Goal: Task Accomplishment & Management: Manage account settings

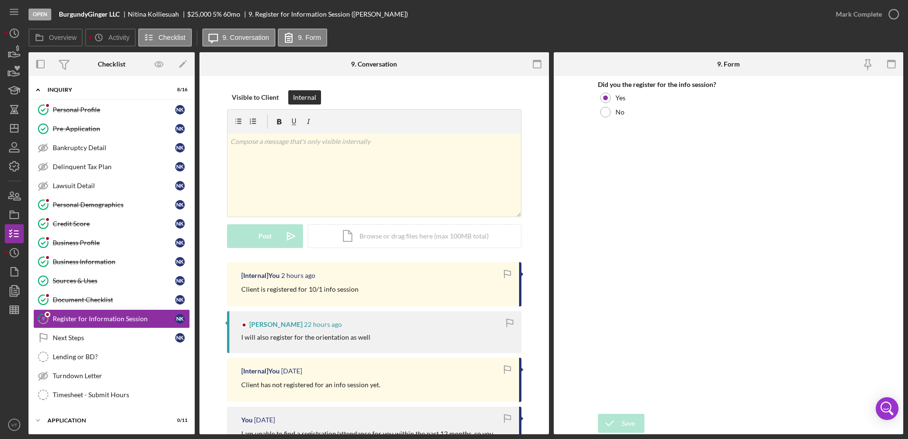
scroll to position [108, 0]
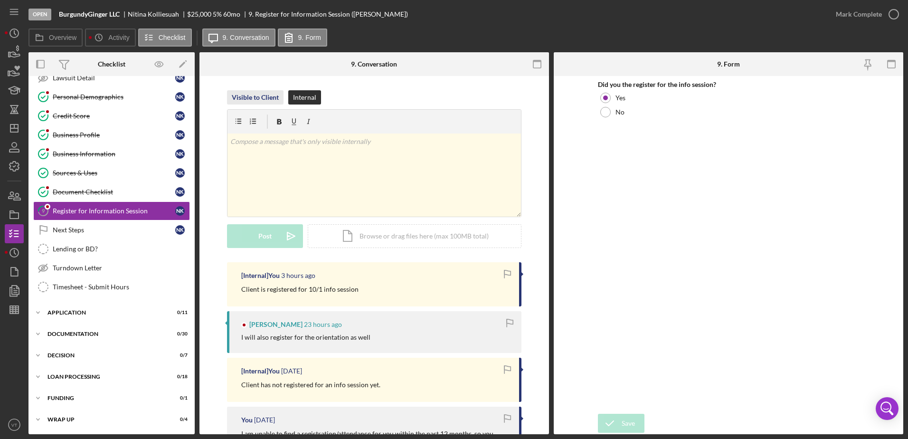
click at [270, 100] on div "Visible to Client" at bounding box center [255, 97] width 47 height 14
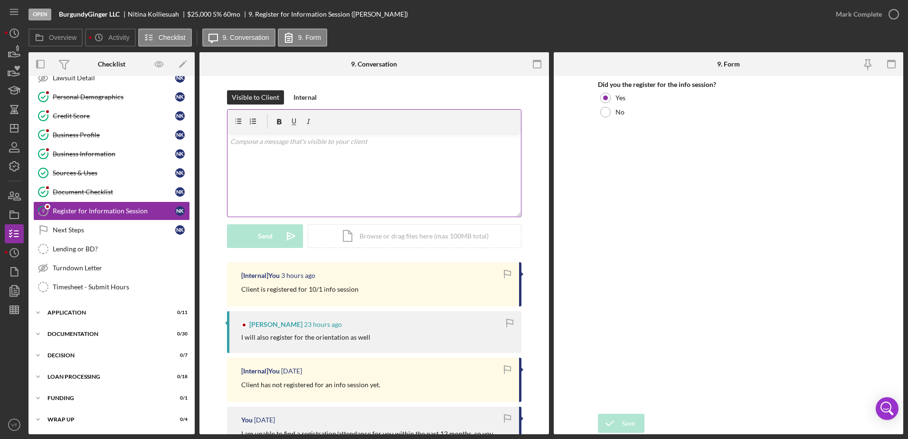
click at [284, 152] on div "v Color teal Color pink Remove color Add row above Add row below Add column bef…" at bounding box center [374, 174] width 294 height 83
click at [894, 19] on icon "button" at bounding box center [894, 14] width 24 height 24
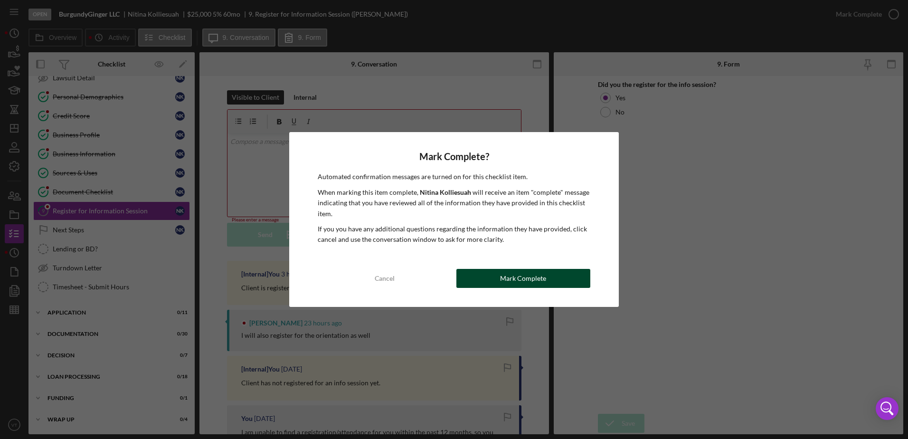
click at [536, 278] on div "Mark Complete" at bounding box center [523, 278] width 46 height 19
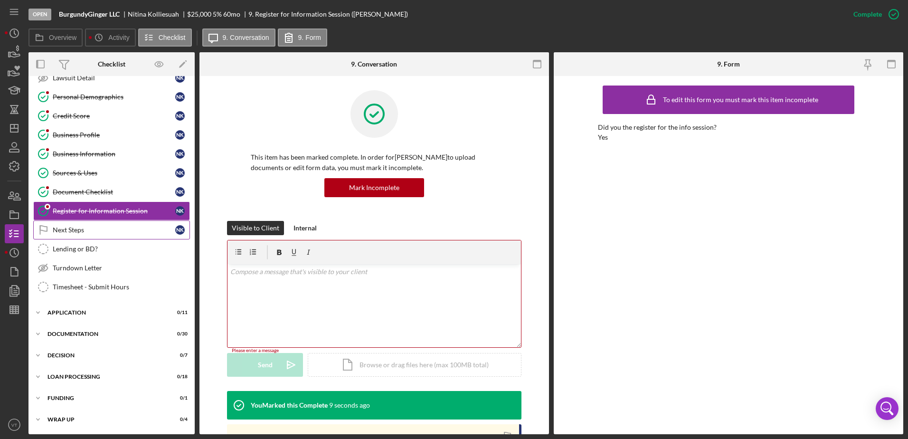
click at [121, 233] on div "Next Steps" at bounding box center [114, 230] width 123 height 8
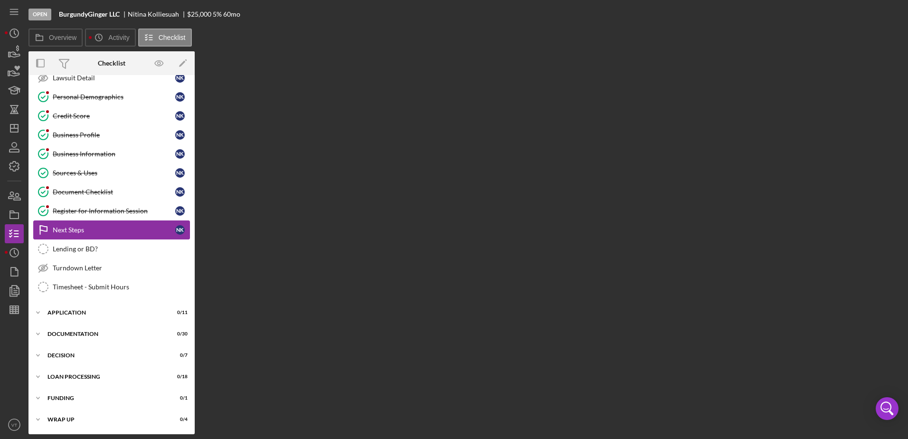
scroll to position [108, 0]
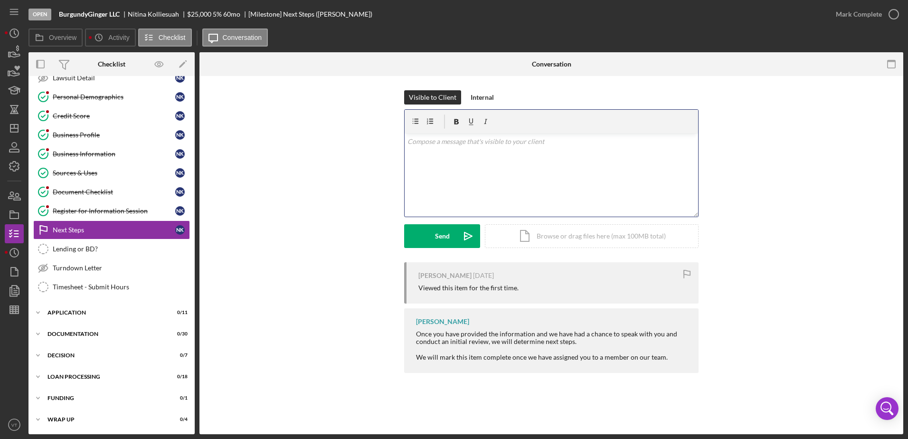
click at [475, 149] on div "v Color teal Color pink Remove color Add row above Add row below Add column bef…" at bounding box center [552, 174] width 294 height 83
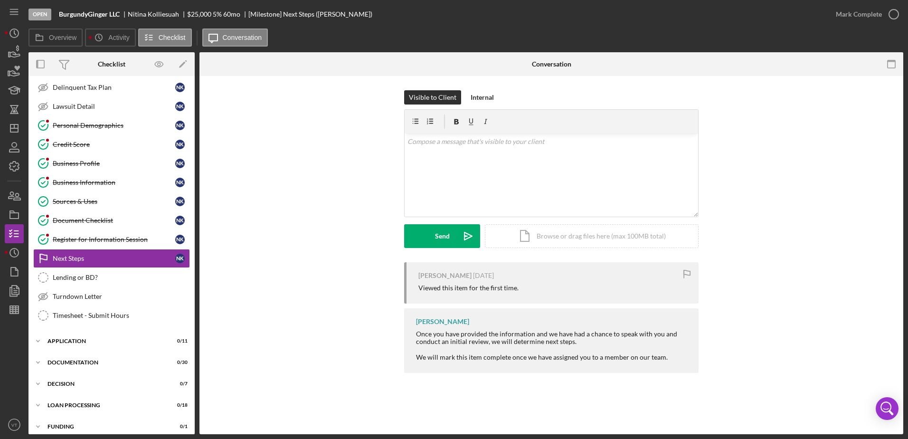
scroll to position [85, 0]
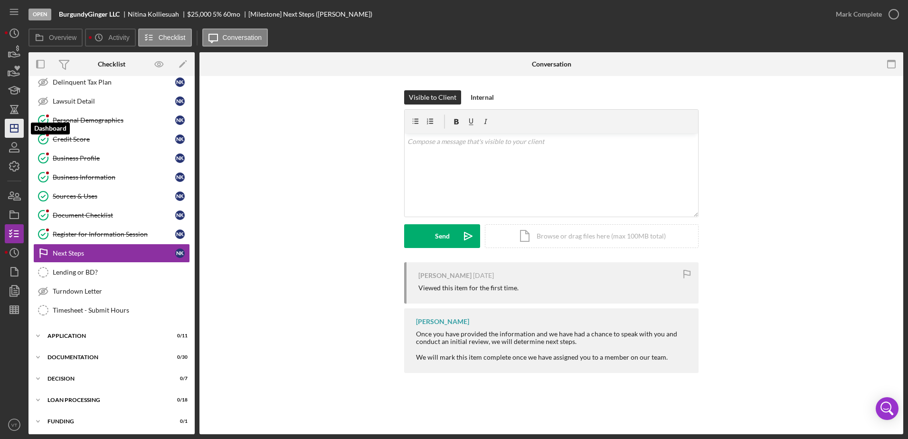
click at [16, 128] on line "button" at bounding box center [14, 128] width 8 height 0
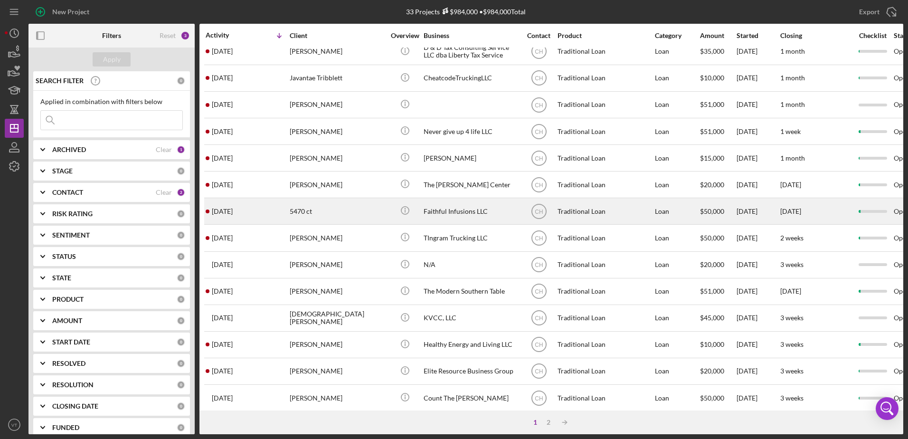
scroll to position [95, 0]
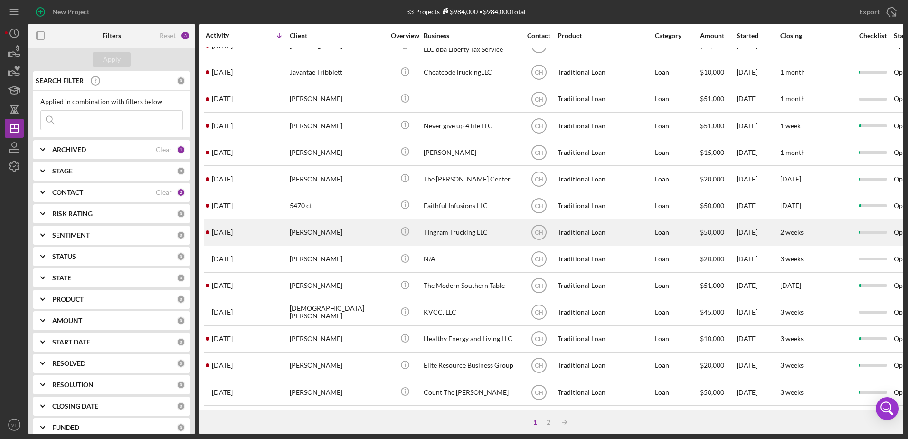
click at [299, 232] on div "[PERSON_NAME]" at bounding box center [337, 231] width 95 height 25
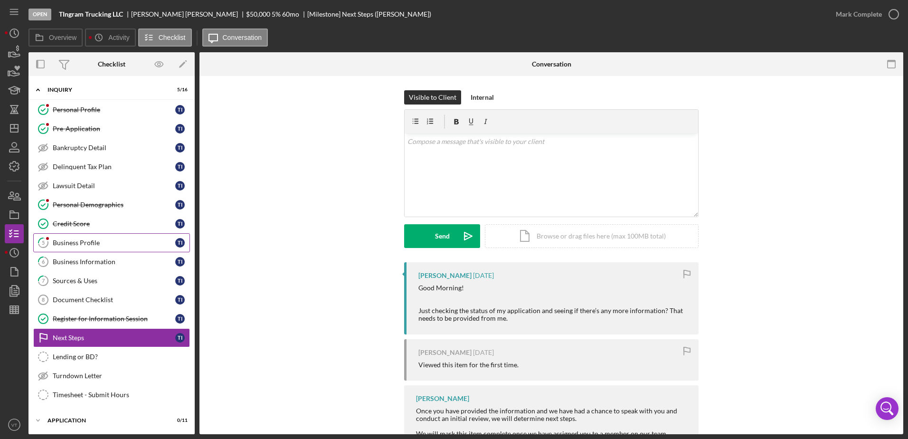
click at [75, 239] on div "Business Profile" at bounding box center [114, 243] width 123 height 8
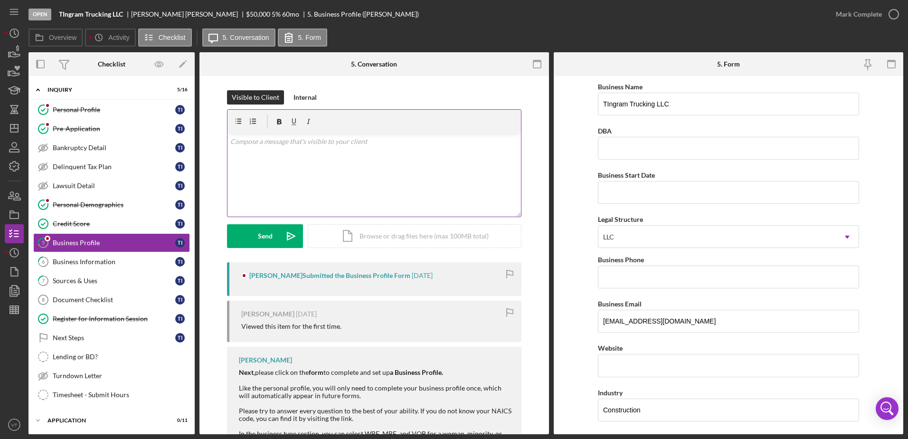
click at [333, 156] on div "v Color teal Color pink Remove color Add row above Add row below Add column bef…" at bounding box center [374, 174] width 294 height 83
click at [137, 265] on div "Business Information" at bounding box center [114, 262] width 123 height 8
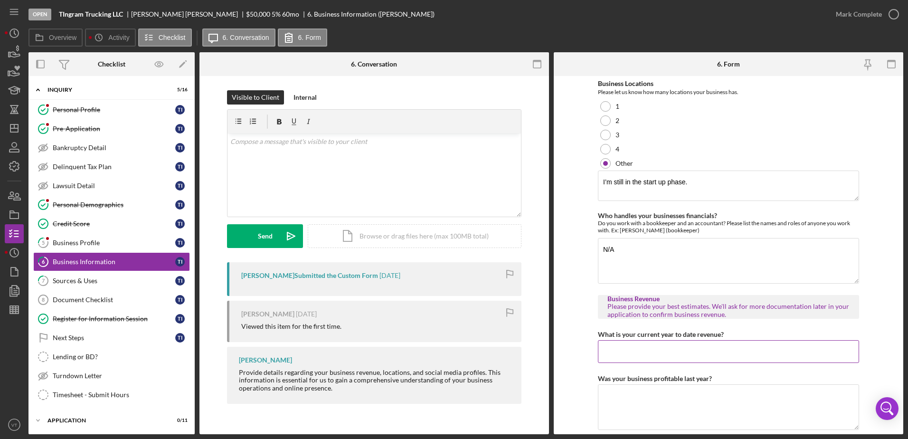
scroll to position [58, 0]
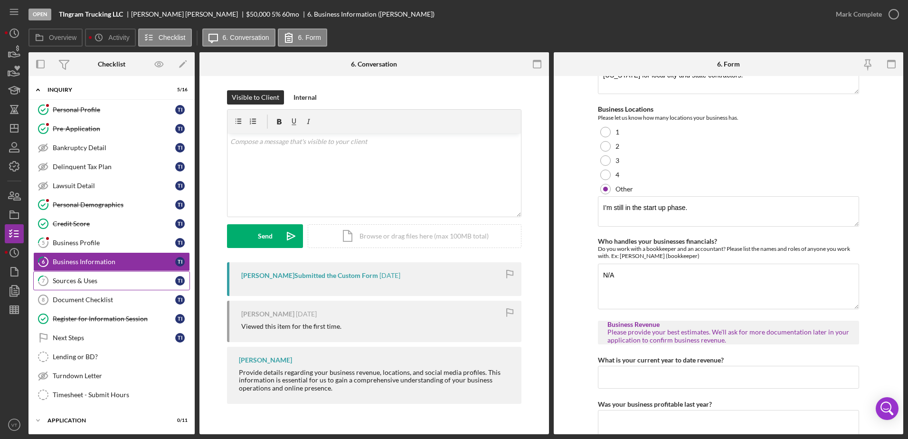
click at [105, 279] on div "Sources & Uses" at bounding box center [114, 281] width 123 height 8
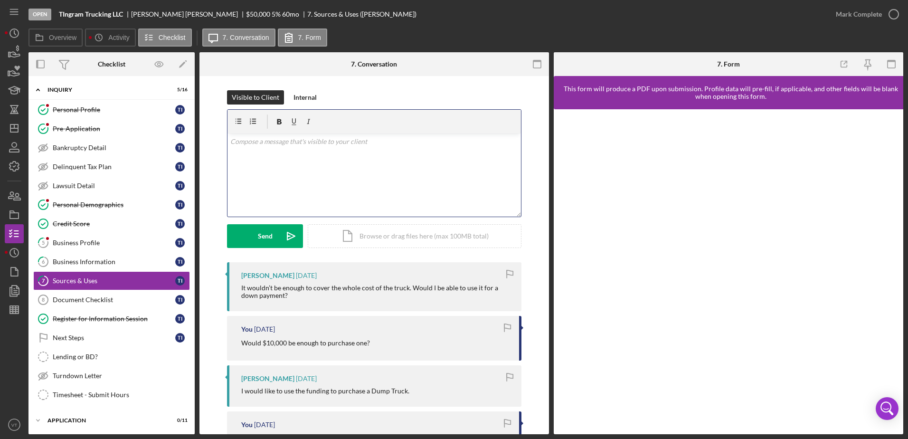
click at [313, 152] on div "v Color teal Color pink Remove color Add row above Add row below Add column bef…" at bounding box center [374, 174] width 294 height 83
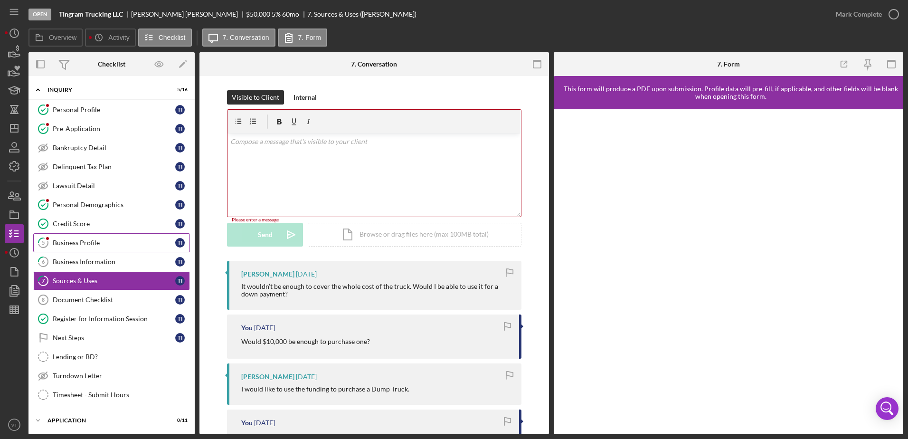
click at [91, 238] on link "5 Business Profile T I" at bounding box center [111, 242] width 157 height 19
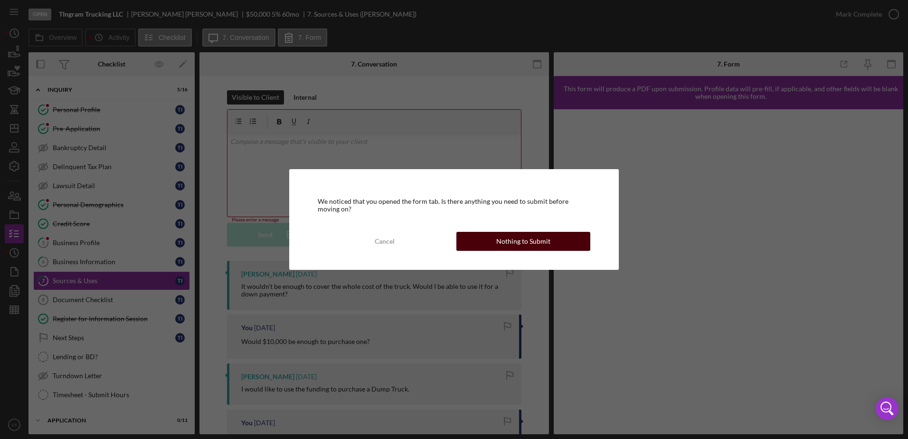
click at [491, 239] on button "Nothing to Submit" at bounding box center [523, 241] width 134 height 19
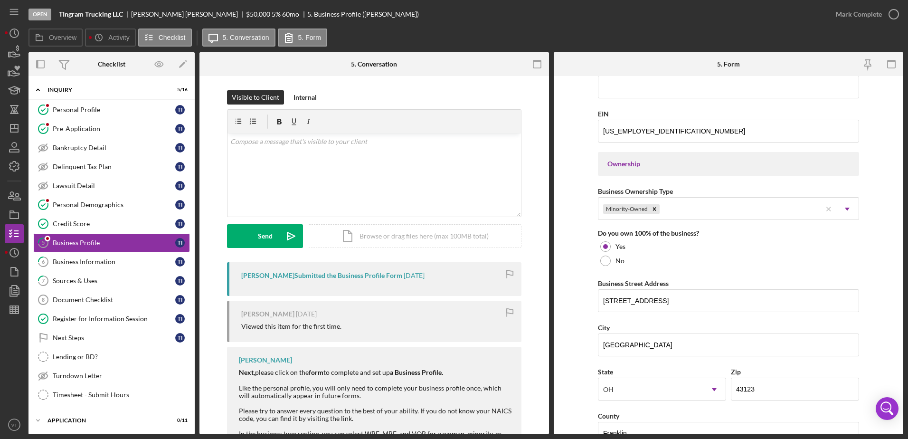
scroll to position [380, 0]
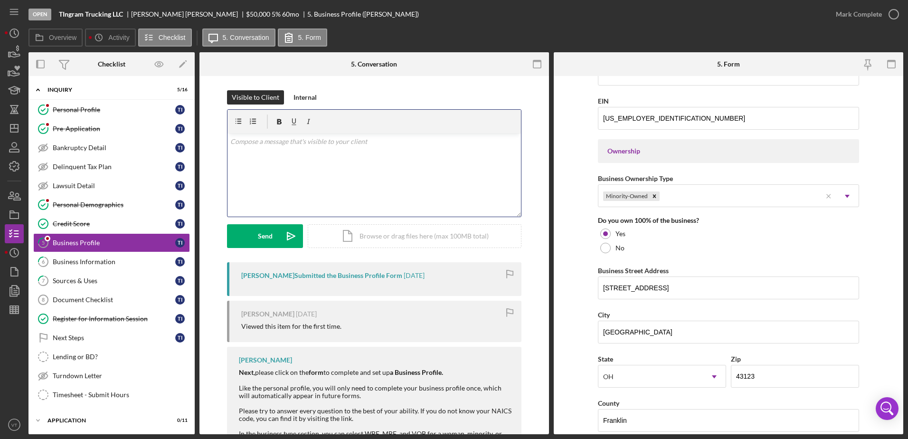
click at [290, 195] on div "v Color teal Color pink Remove color Add row above Add row below Add column bef…" at bounding box center [374, 174] width 294 height 83
click at [275, 231] on button "Send Icon/icon-invite-send" at bounding box center [265, 236] width 76 height 24
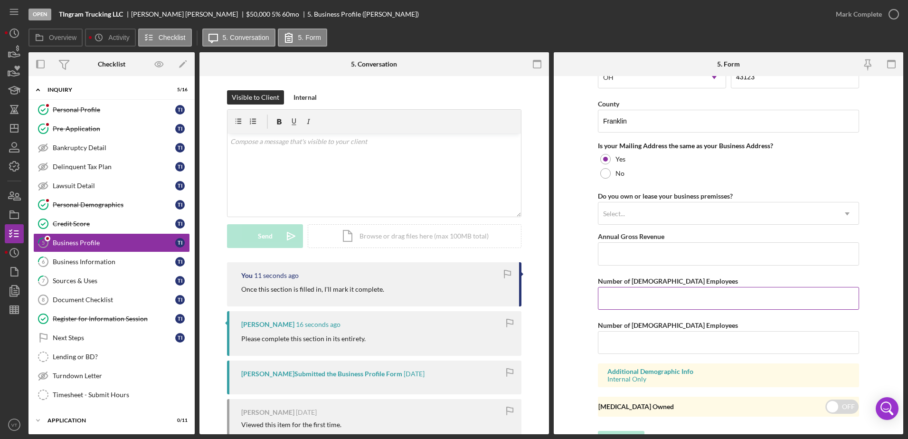
scroll to position [696, 0]
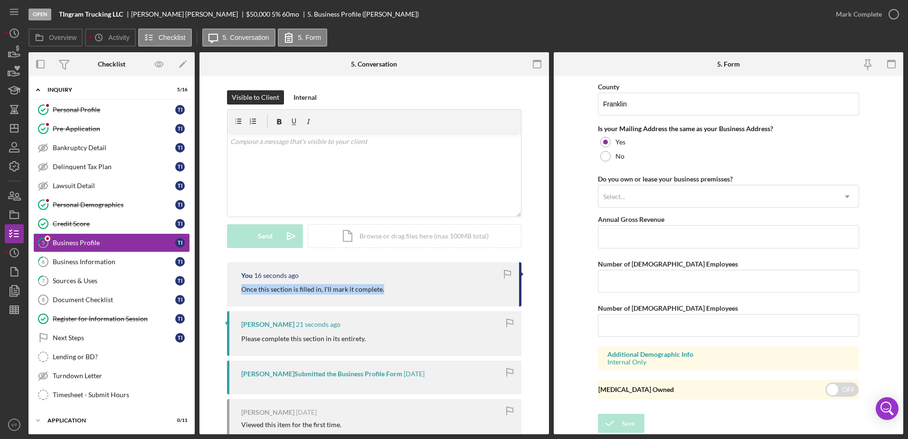
drag, startPoint x: 386, startPoint y: 291, endPoint x: 228, endPoint y: 294, distance: 157.2
click at [228, 294] on div "You 16 seconds ago Once this section is filled in, I'll mark it complete." at bounding box center [374, 284] width 294 height 44
copy p "Once this section is filled in, I'll mark it complete."
click at [103, 265] on div "Business Information" at bounding box center [114, 262] width 123 height 8
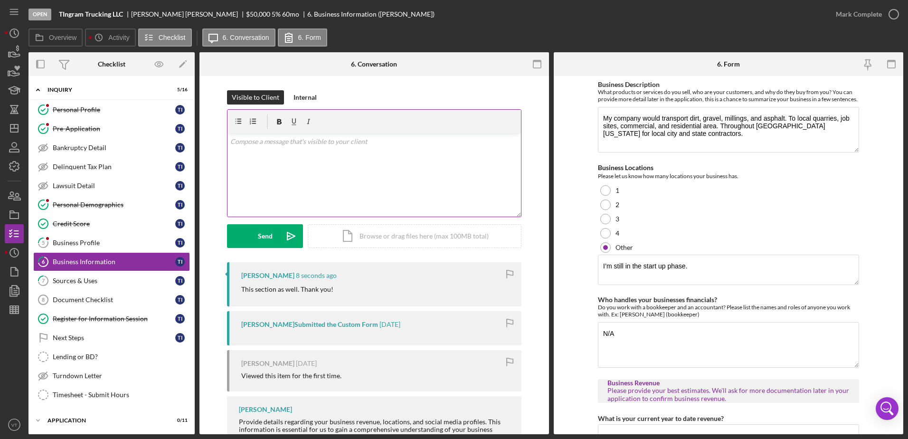
click at [295, 161] on div "v Color teal Color pink Remove color Add row above Add row below Add column bef…" at bounding box center [374, 174] width 294 height 83
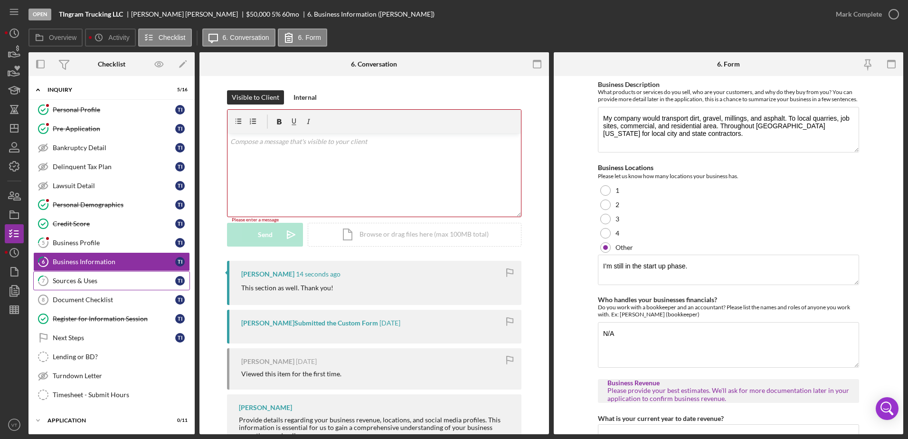
click at [133, 282] on div "Sources & Uses" at bounding box center [114, 281] width 123 height 8
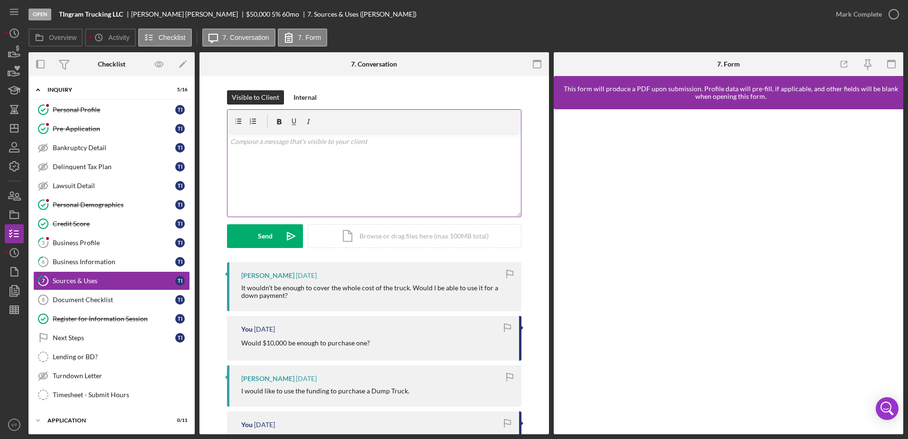
click at [290, 184] on div "v Color teal Color pink Remove color Add row above Add row below Add column bef…" at bounding box center [374, 174] width 294 height 83
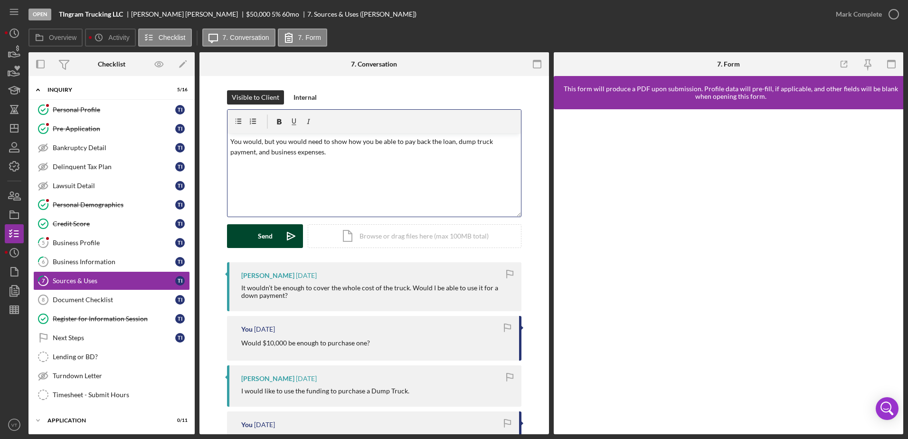
click at [275, 235] on button "Send Icon/icon-invite-send" at bounding box center [265, 236] width 76 height 24
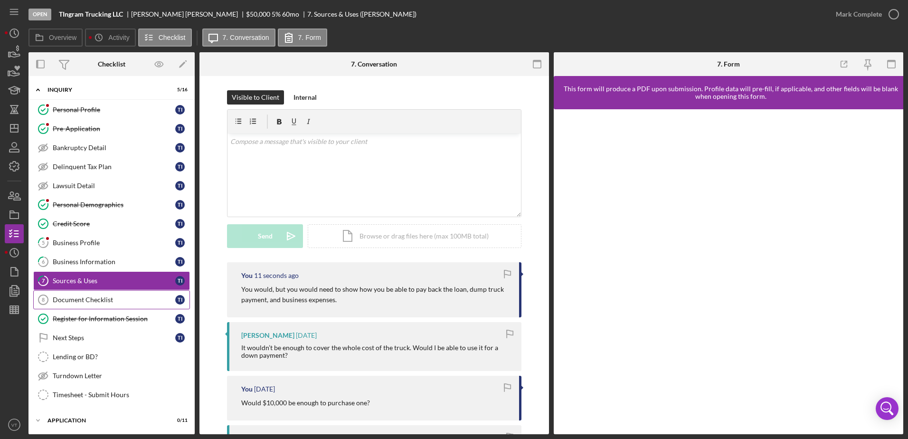
click at [97, 296] on div "Document Checklist" at bounding box center [114, 300] width 123 height 8
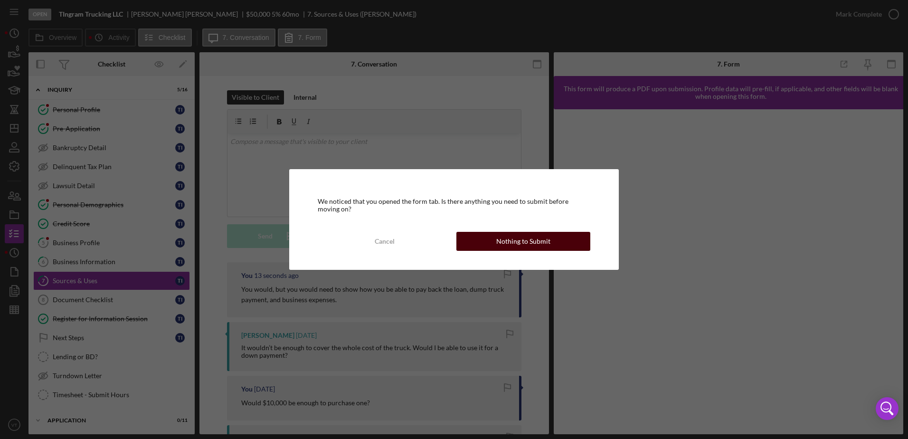
click at [538, 235] on div "Nothing to Submit" at bounding box center [523, 241] width 54 height 19
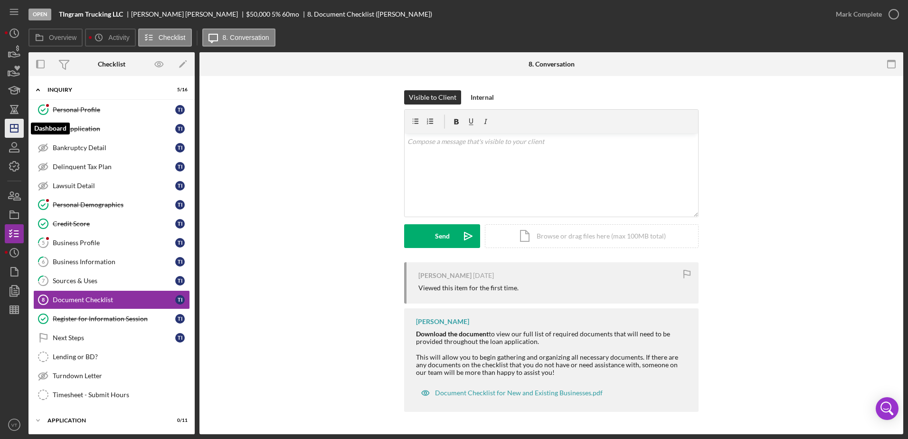
click at [13, 128] on line "button" at bounding box center [14, 128] width 8 height 0
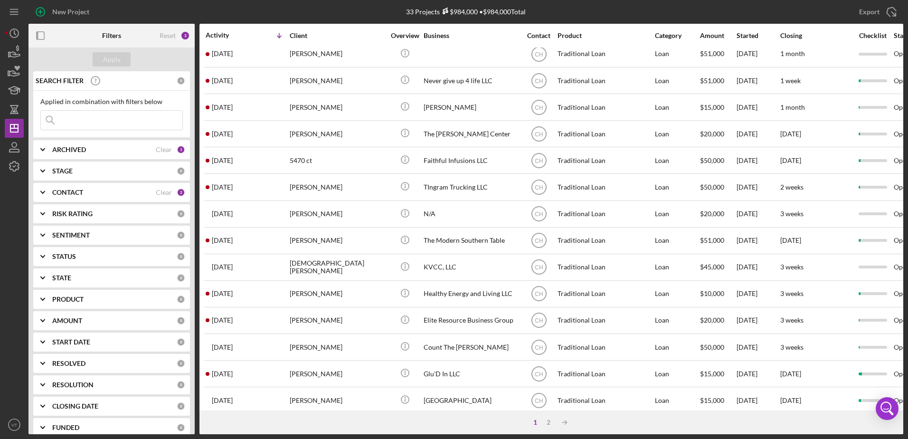
scroll to position [142, 0]
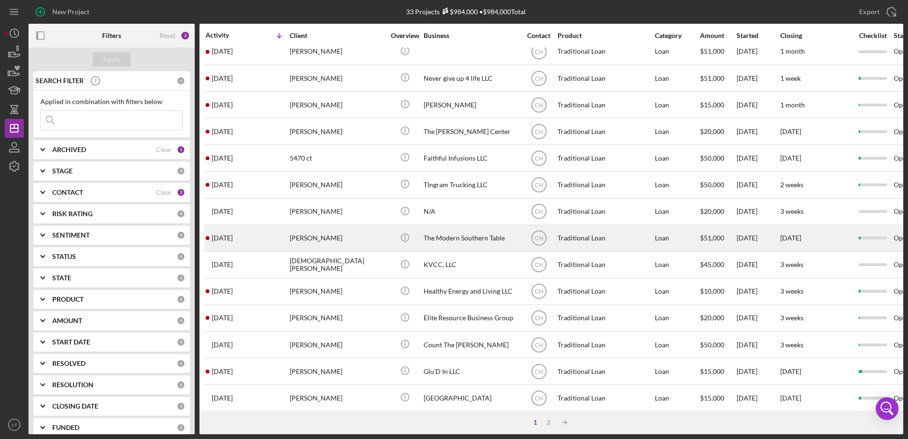
click at [303, 236] on div "[PERSON_NAME]" at bounding box center [337, 238] width 95 height 25
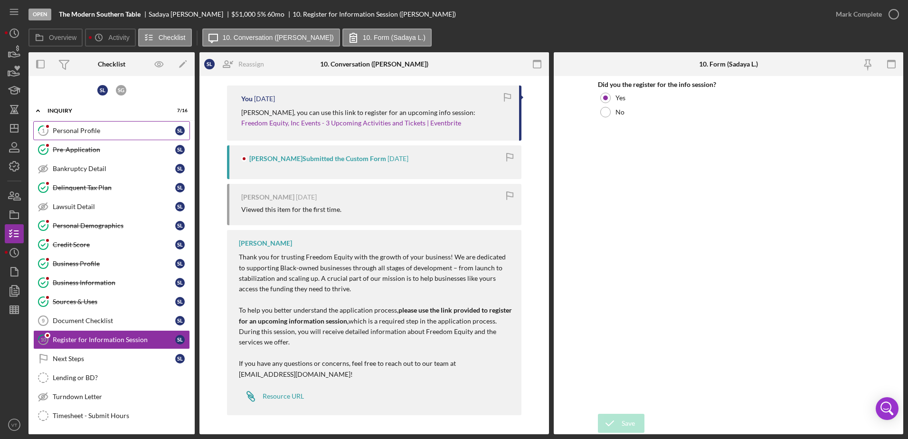
click at [63, 127] on div "Personal Profile" at bounding box center [114, 131] width 123 height 8
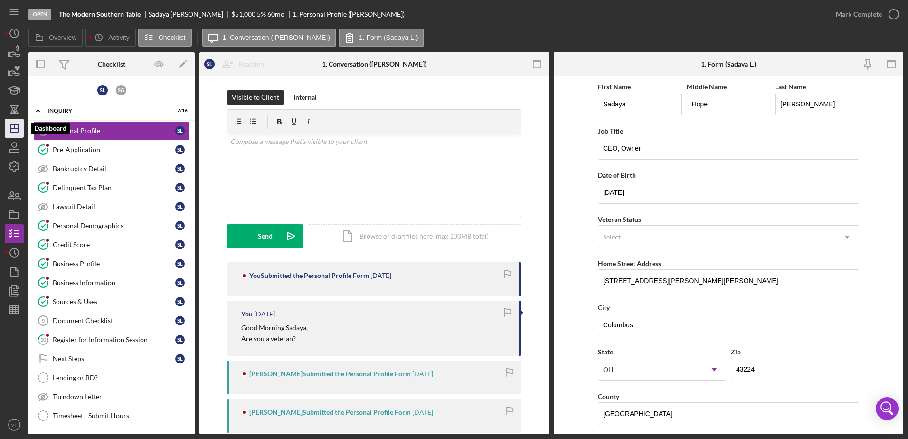
click at [16, 130] on icon "Icon/Dashboard" at bounding box center [14, 128] width 24 height 24
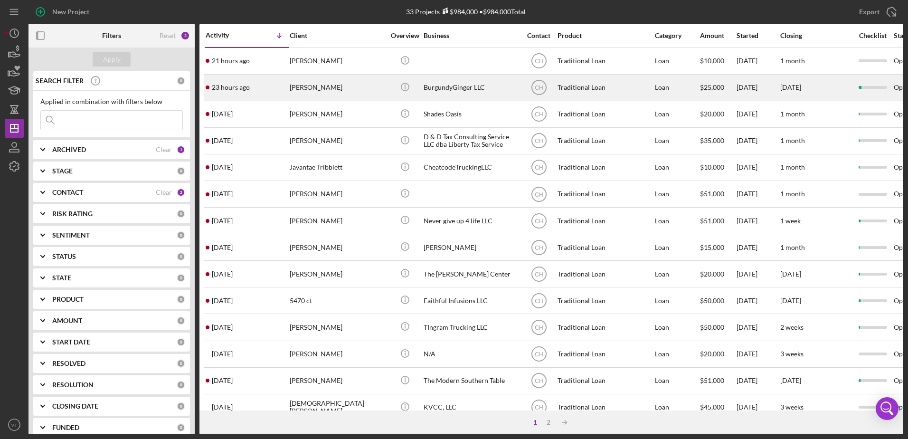
click at [226, 89] on time "23 hours ago" at bounding box center [231, 88] width 38 height 8
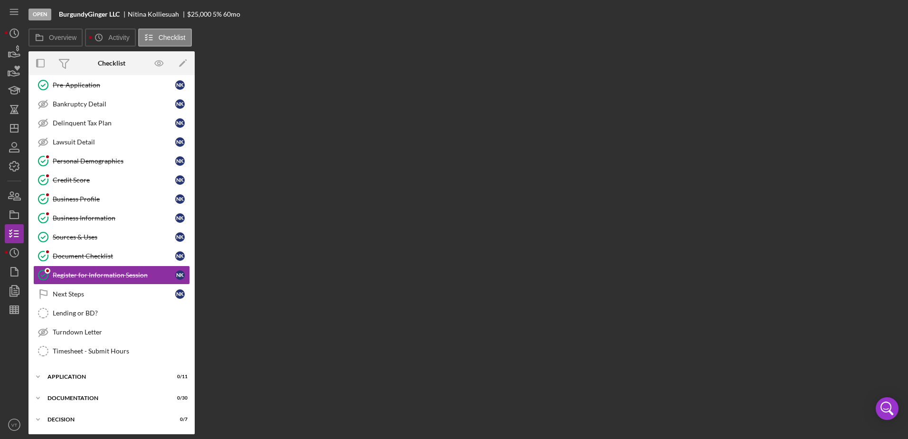
scroll to position [63, 0]
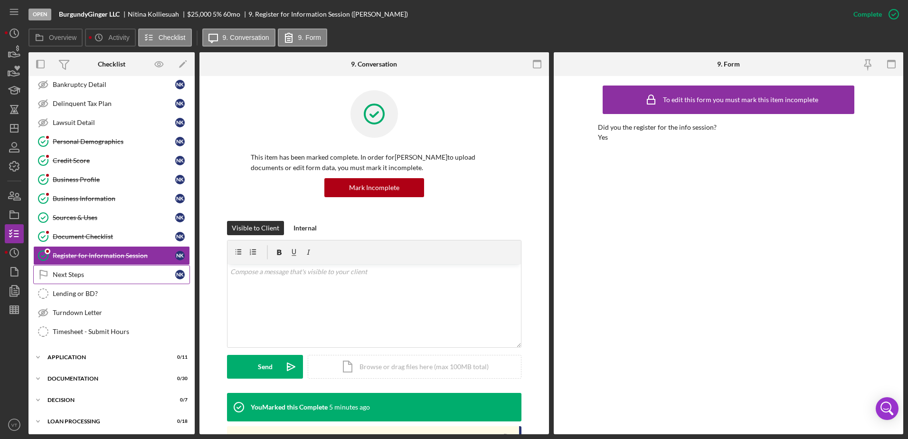
click at [106, 273] on div "Next Steps" at bounding box center [114, 275] width 123 height 8
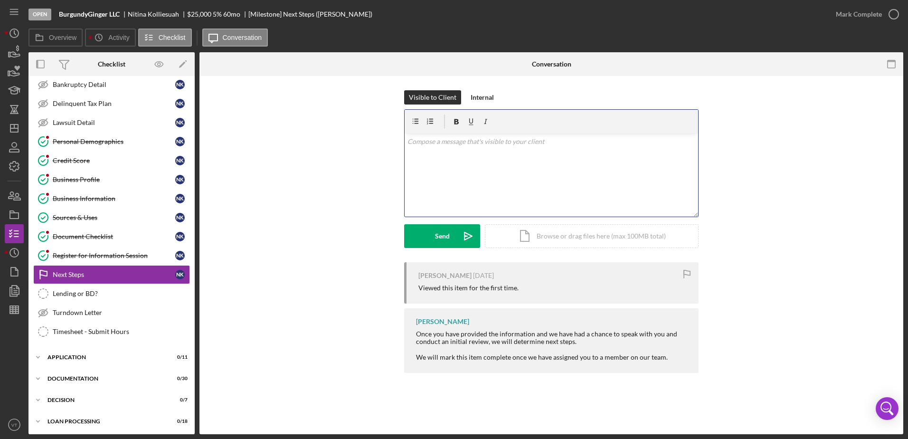
click at [479, 159] on div "v Color teal Color pink Remove color Add row above Add row below Add column bef…" at bounding box center [552, 174] width 294 height 83
click at [449, 235] on button "Send Icon/icon-invite-send" at bounding box center [442, 236] width 76 height 24
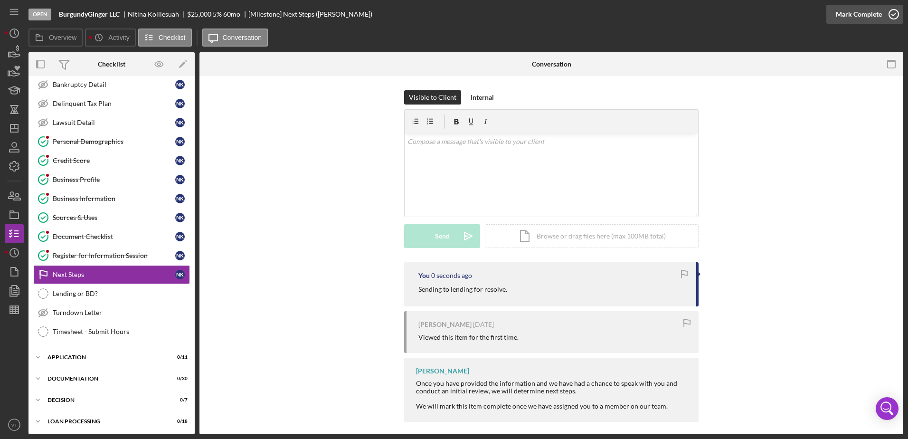
click at [893, 15] on icon "button" at bounding box center [894, 14] width 24 height 24
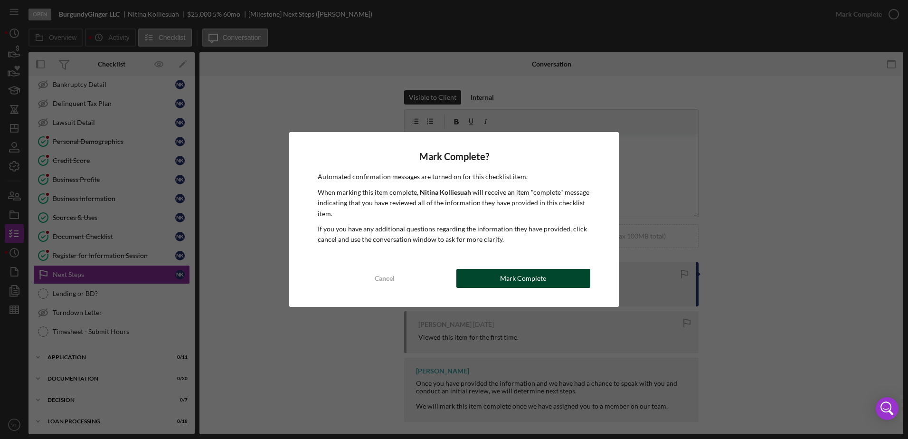
click at [505, 273] on div "Mark Complete" at bounding box center [523, 278] width 46 height 19
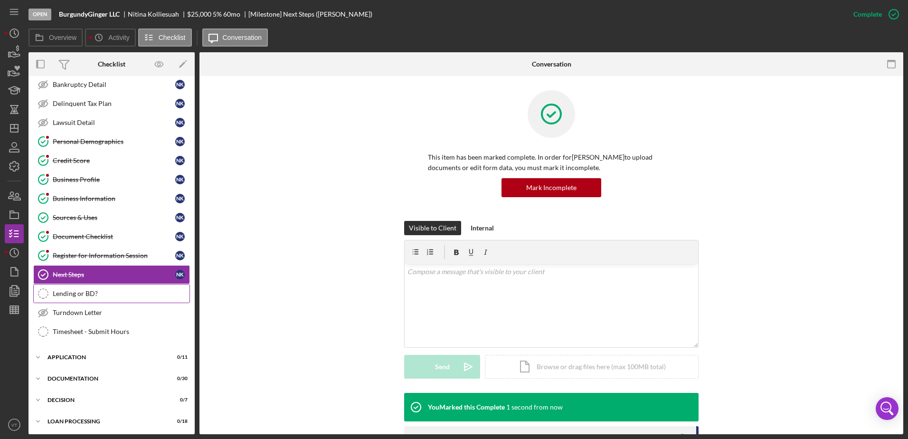
click at [116, 294] on div "Lending or BD?" at bounding box center [121, 294] width 137 height 8
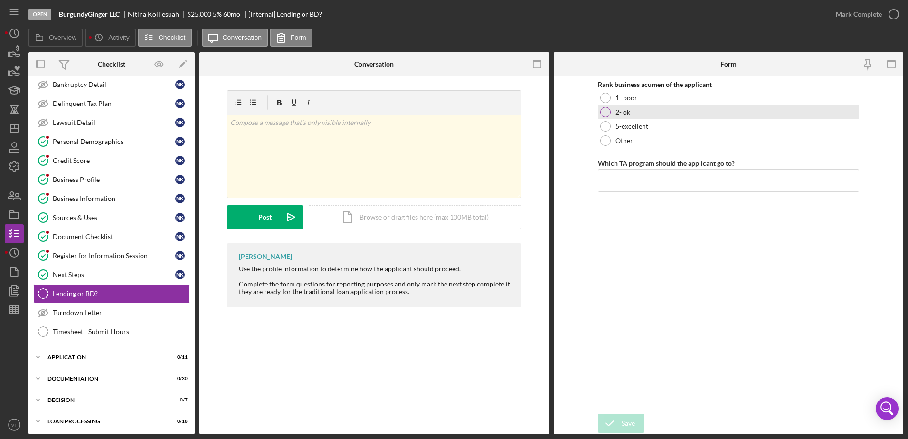
click at [623, 112] on label "2- ok" at bounding box center [623, 112] width 15 height 8
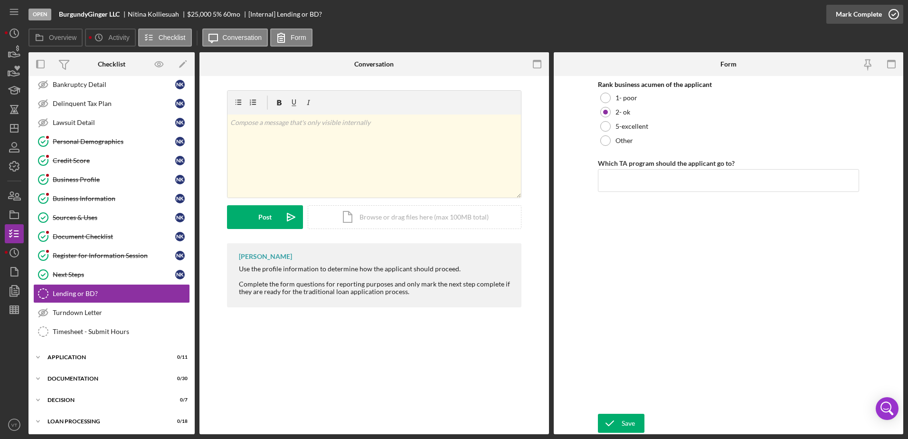
click at [895, 15] on icon "button" at bounding box center [894, 14] width 24 height 24
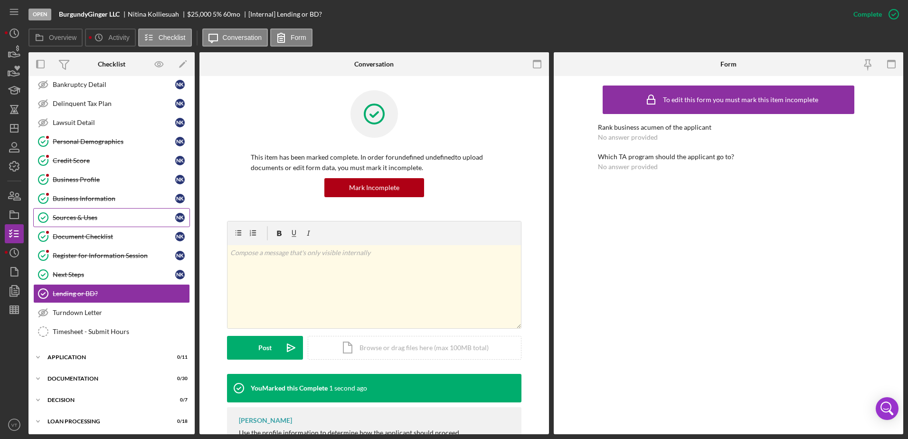
click at [98, 215] on div "Sources & Uses" at bounding box center [114, 218] width 123 height 8
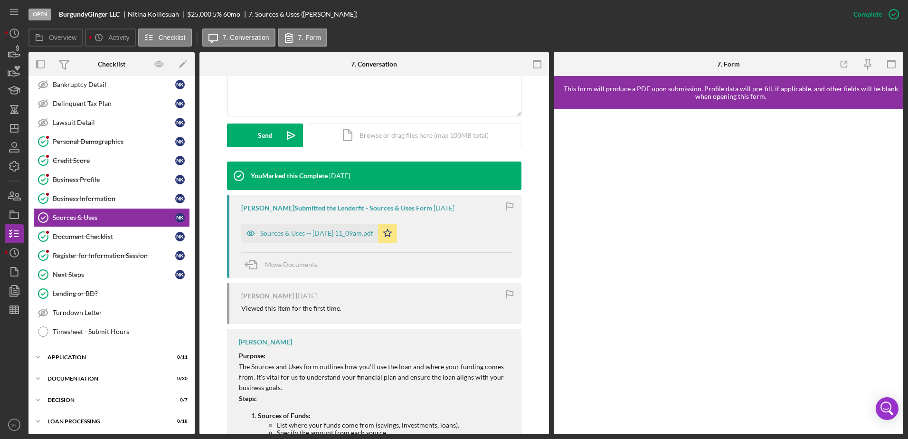
scroll to position [332, 0]
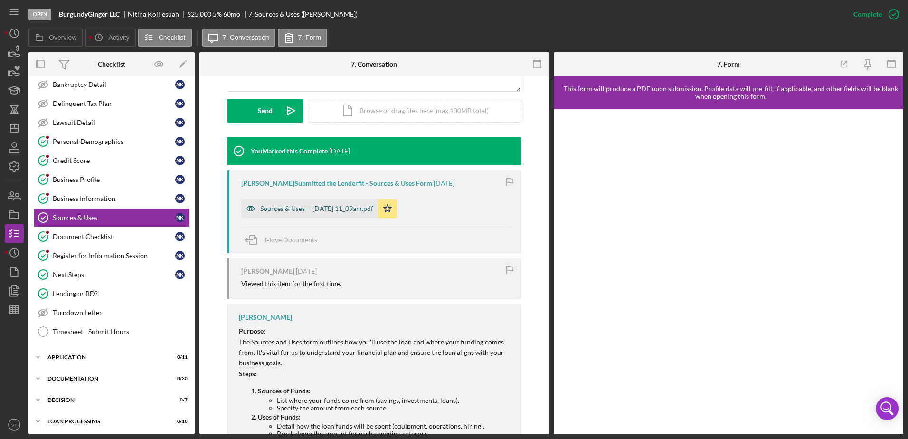
click at [332, 207] on div "Sources & Uses -- [DATE] 11_09am.pdf" at bounding box center [316, 209] width 113 height 8
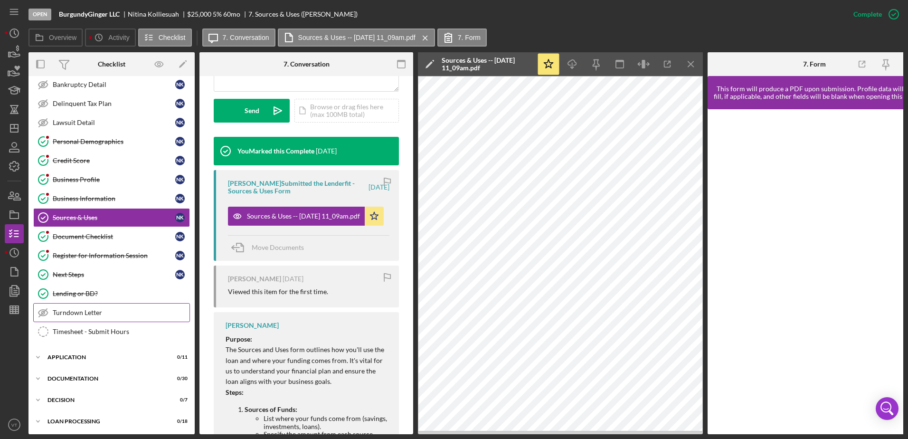
click at [86, 315] on div "Turndown Letter" at bounding box center [121, 313] width 137 height 8
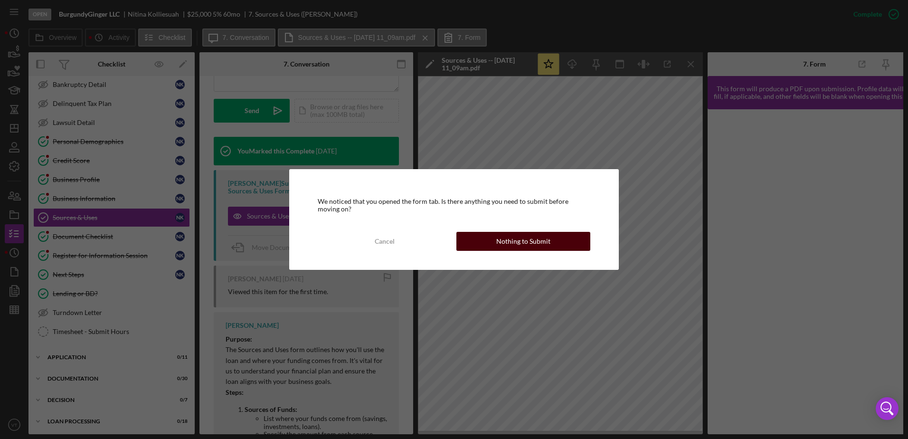
click at [495, 243] on button "Nothing to Submit" at bounding box center [523, 241] width 134 height 19
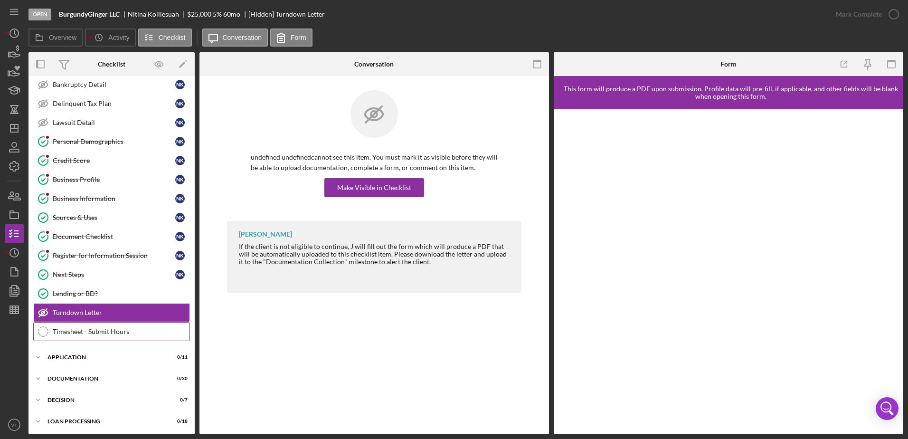
click at [132, 330] on div "Timesheet - Submit Hours" at bounding box center [121, 332] width 137 height 8
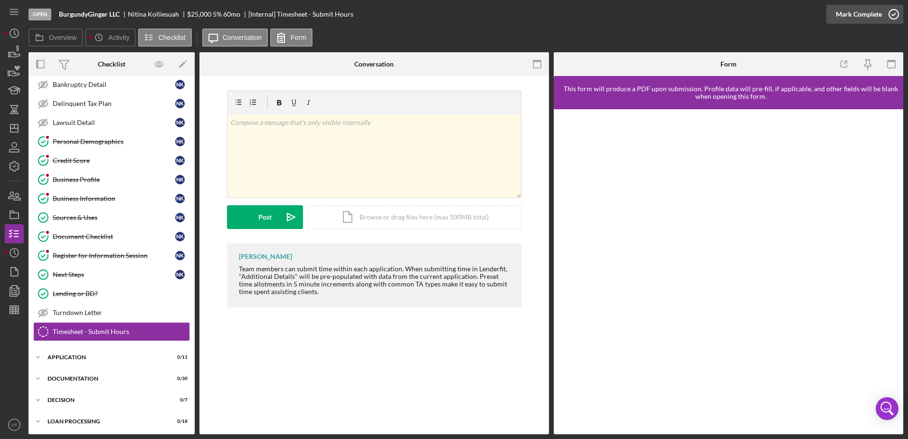
click at [895, 10] on icon "button" at bounding box center [894, 14] width 24 height 24
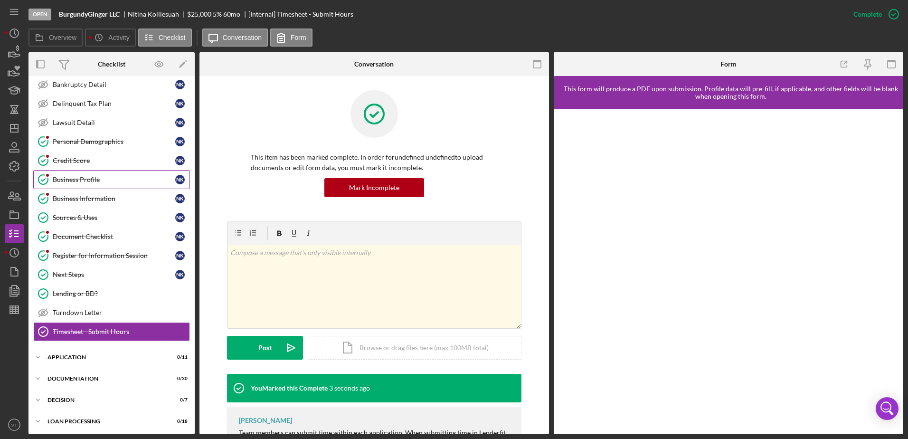
click at [114, 185] on link "Business Profile Business Profile N K" at bounding box center [111, 179] width 157 height 19
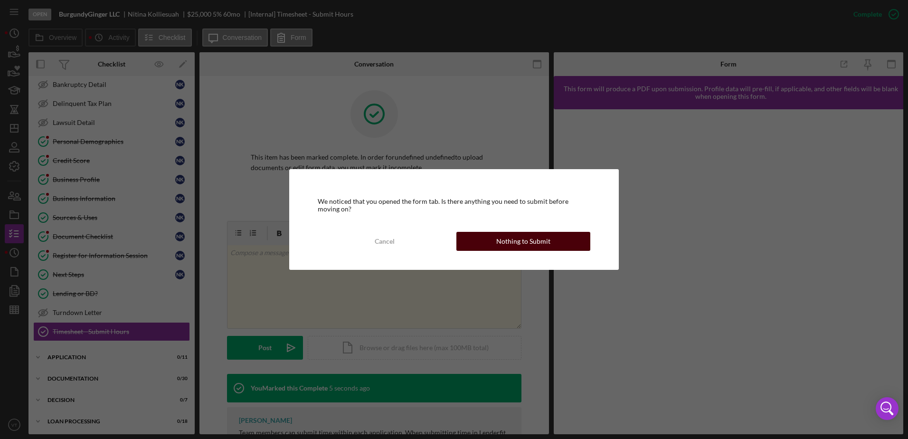
click at [481, 244] on button "Nothing to Submit" at bounding box center [523, 241] width 134 height 19
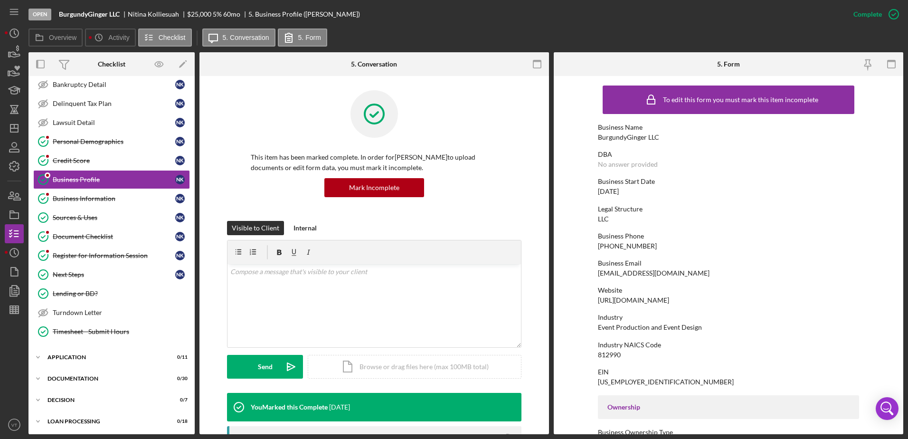
drag, startPoint x: 704, startPoint y: 273, endPoint x: 589, endPoint y: 273, distance: 115.4
click at [589, 273] on form "To edit this form you must mark this item incomplete Business Name BurgundyGing…" at bounding box center [729, 255] width 350 height 358
copy div "[EMAIL_ADDRESS][DOMAIN_NAME]"
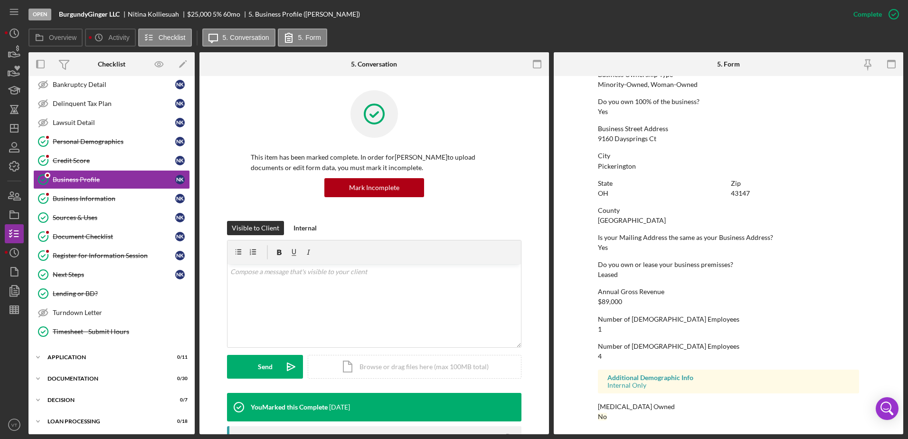
scroll to position [358, 0]
click at [92, 360] on div "Icon/Expander Application 0 / 11" at bounding box center [111, 357] width 166 height 19
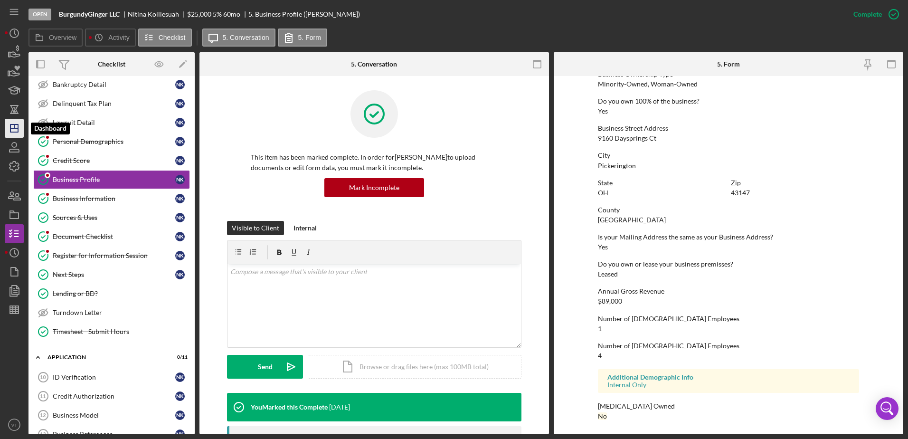
click at [8, 132] on icon "Icon/Dashboard" at bounding box center [14, 128] width 24 height 24
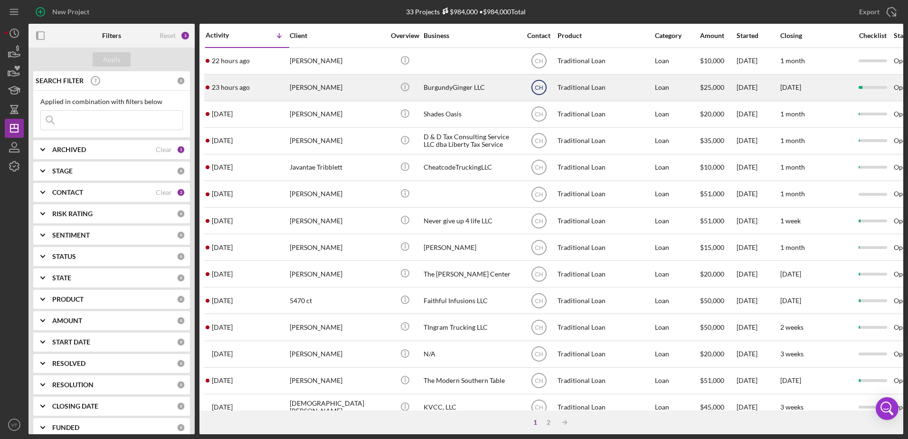
click at [536, 87] on text "CH" at bounding box center [539, 88] width 8 height 7
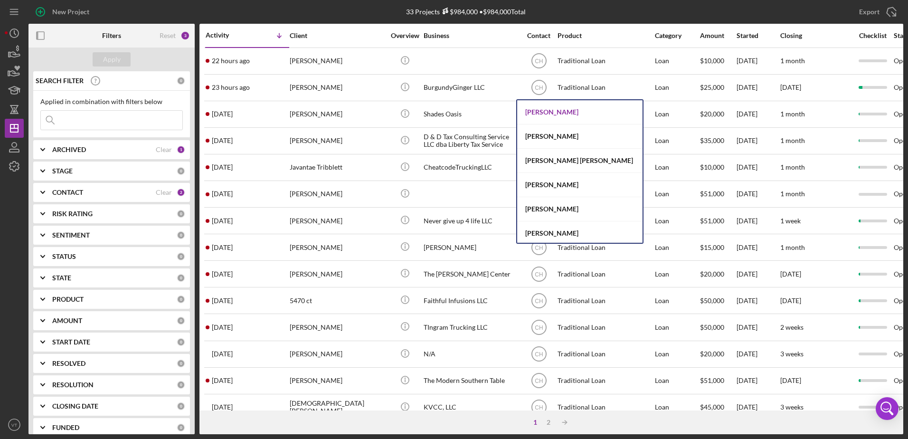
click at [535, 107] on div "[PERSON_NAME]" at bounding box center [579, 112] width 125 height 24
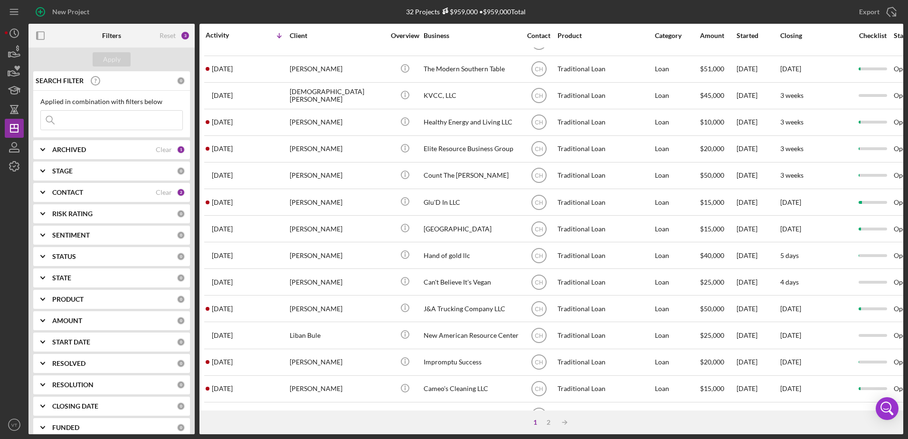
scroll to position [315, 0]
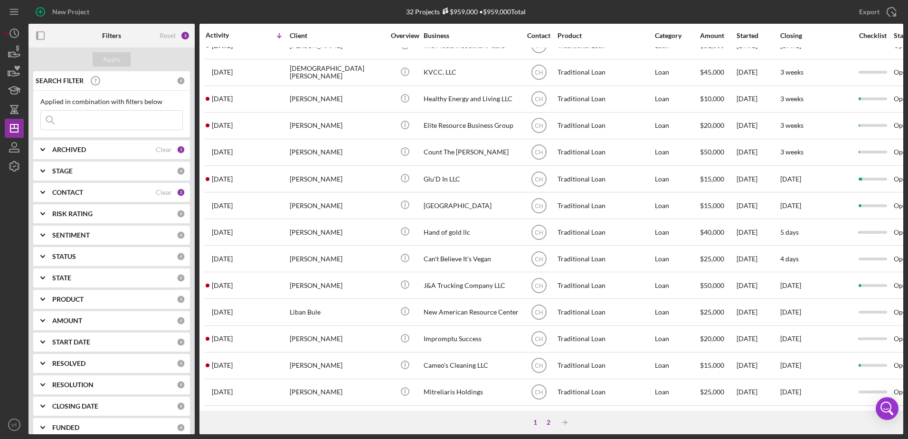
click at [548, 425] on div "2" at bounding box center [548, 422] width 13 height 8
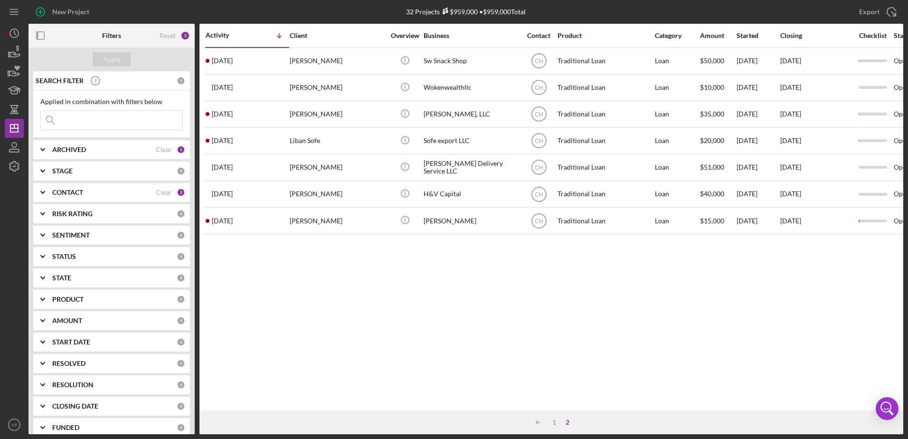
scroll to position [0, 0]
click at [551, 422] on div "1" at bounding box center [554, 422] width 13 height 8
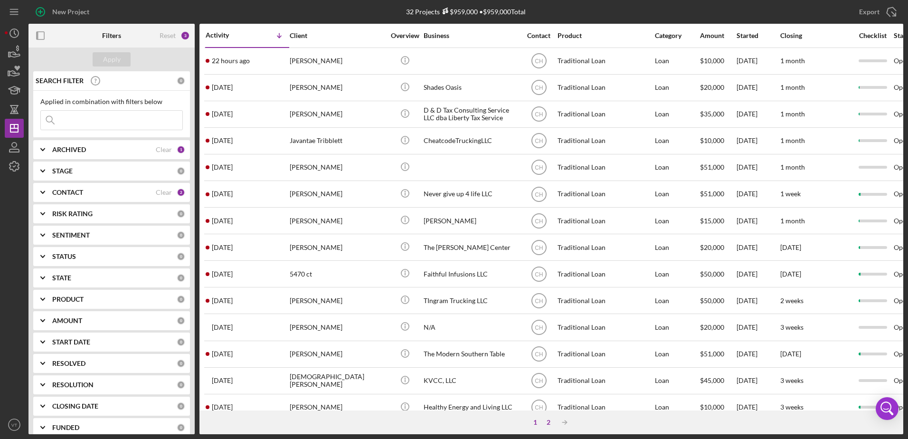
click at [546, 424] on div "2" at bounding box center [548, 422] width 13 height 8
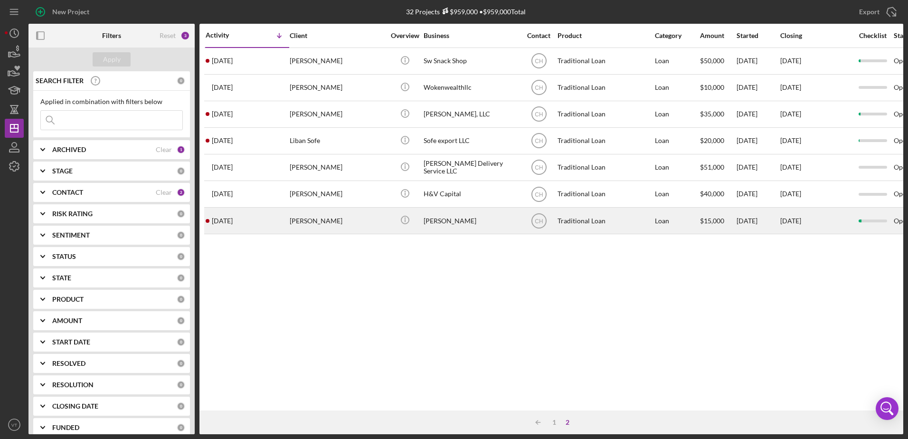
click at [425, 220] on div "[PERSON_NAME]" at bounding box center [471, 220] width 95 height 25
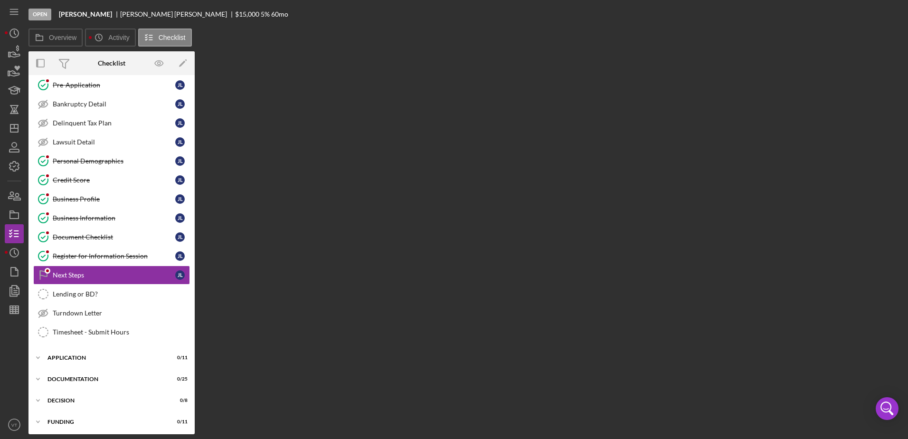
scroll to position [63, 0]
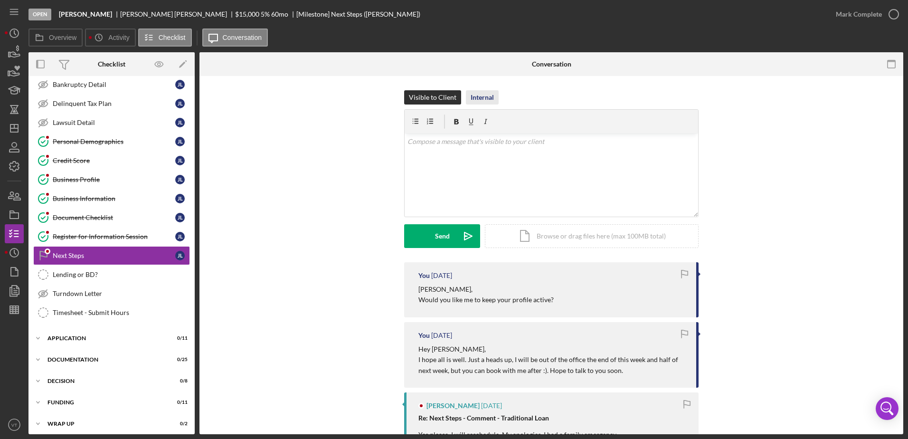
click at [477, 99] on div "Internal" at bounding box center [482, 97] width 23 height 14
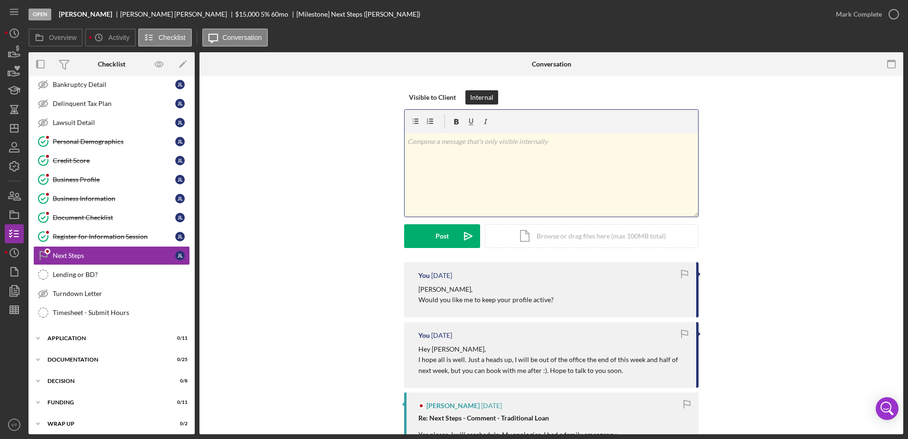
click at [458, 136] on div "v Color teal Color pink Remove color Add row above Add row below Add column bef…" at bounding box center [552, 174] width 294 height 83
click at [441, 235] on div "Post" at bounding box center [442, 236] width 13 height 24
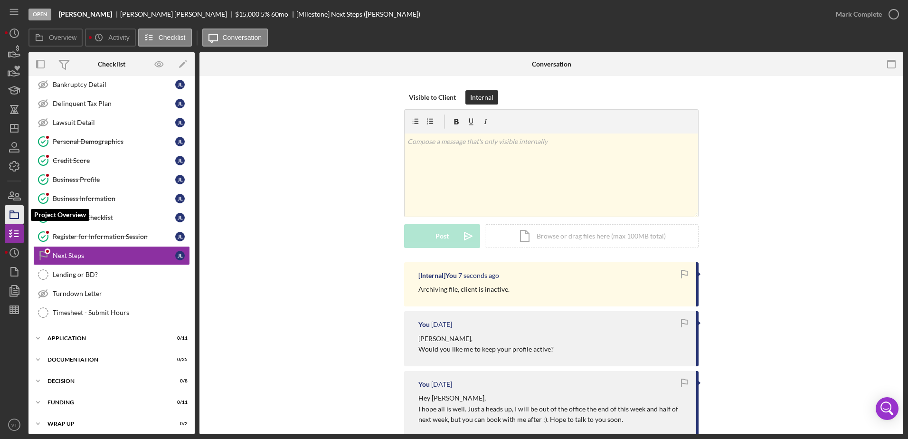
click at [14, 210] on icon "button" at bounding box center [14, 215] width 24 height 24
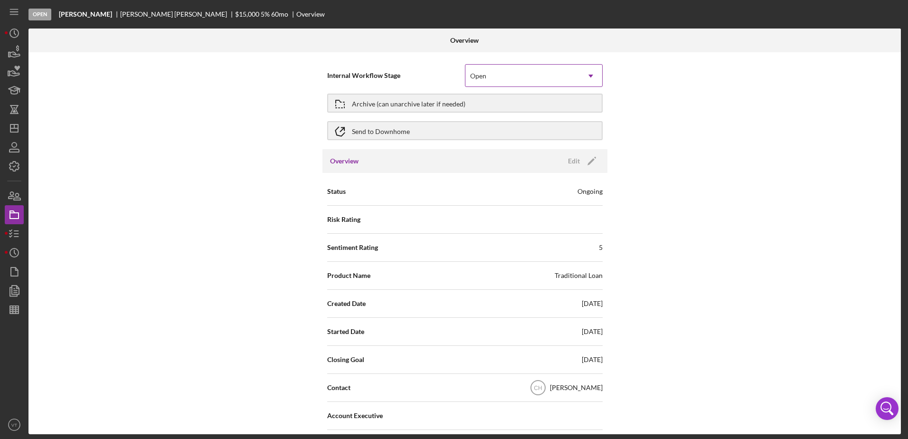
click at [531, 75] on div "Open" at bounding box center [522, 76] width 114 height 22
click at [430, 82] on div "Internal Workflow Stage Open Icon/Dropdown Arrow" at bounding box center [464, 76] width 275 height 24
click at [451, 106] on div "Archive (can unarchive later if needed)" at bounding box center [409, 103] width 114 height 17
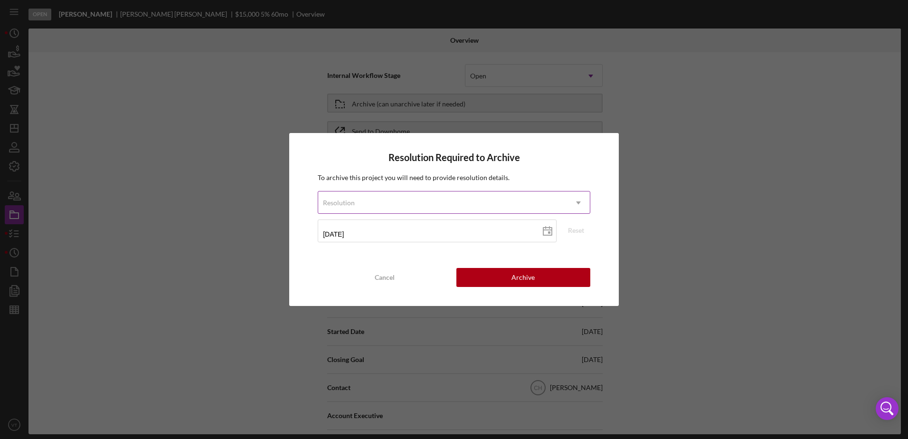
click at [452, 198] on div "Resolution" at bounding box center [442, 203] width 249 height 22
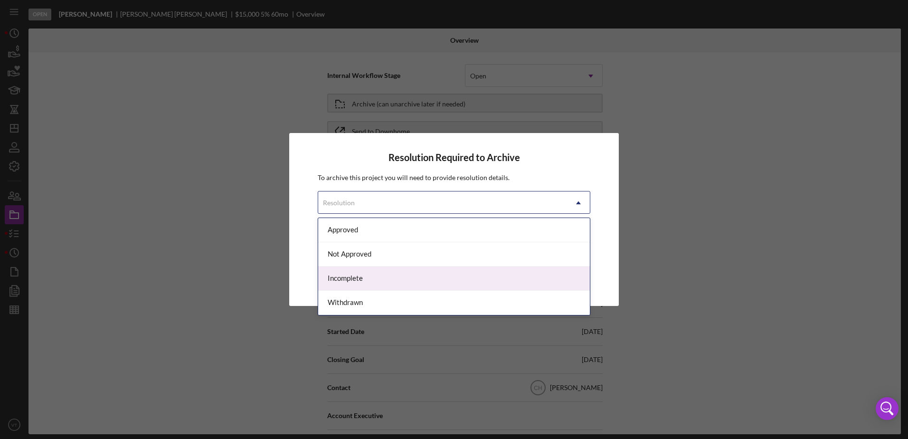
click at [443, 277] on div "Incomplete" at bounding box center [454, 278] width 272 height 24
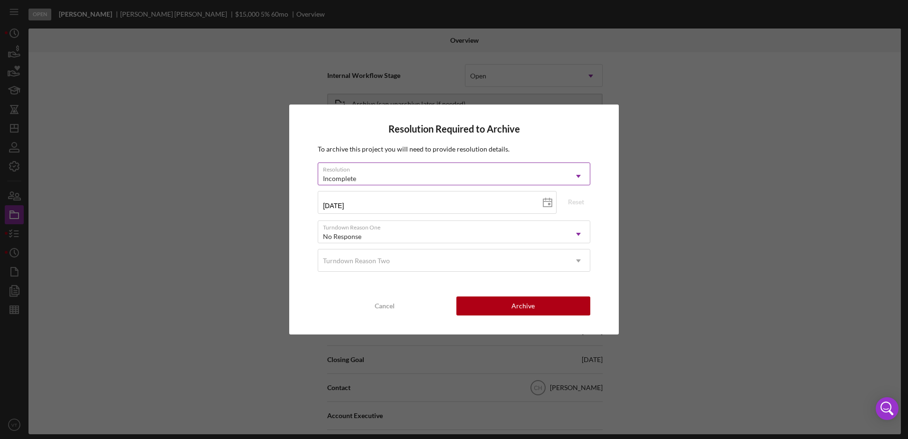
click at [417, 182] on div "Incomplete" at bounding box center [442, 179] width 249 height 22
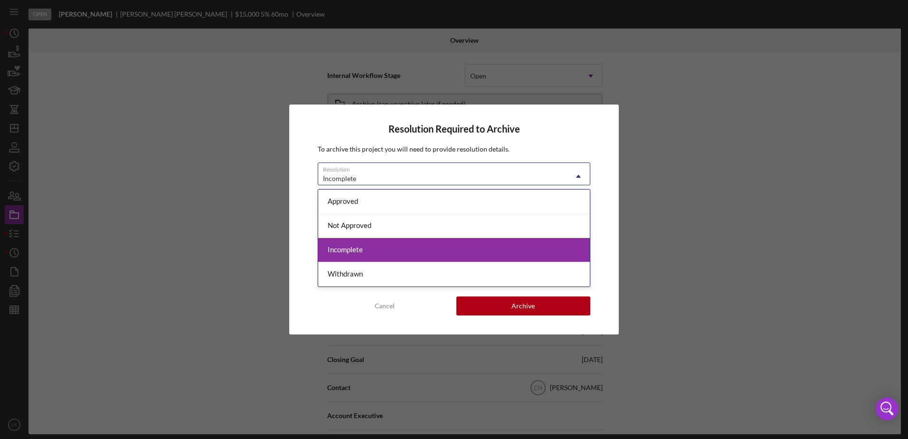
click at [416, 249] on div "Incomplete" at bounding box center [454, 250] width 272 height 24
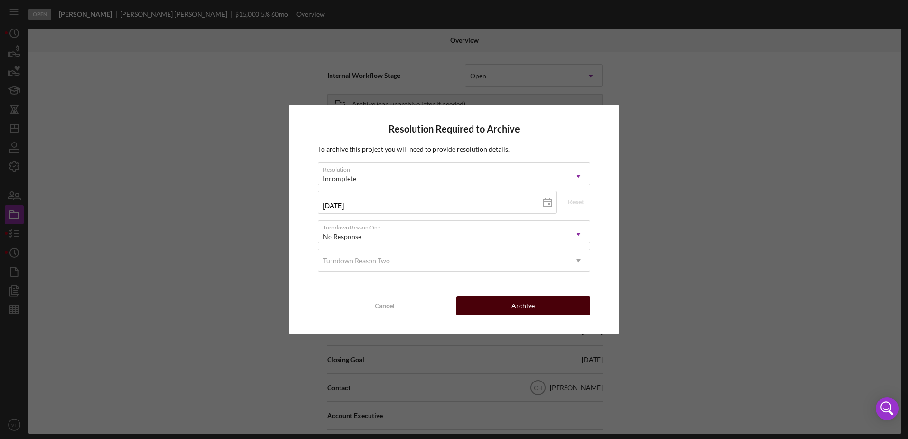
click at [500, 308] on button "Archive" at bounding box center [523, 305] width 134 height 19
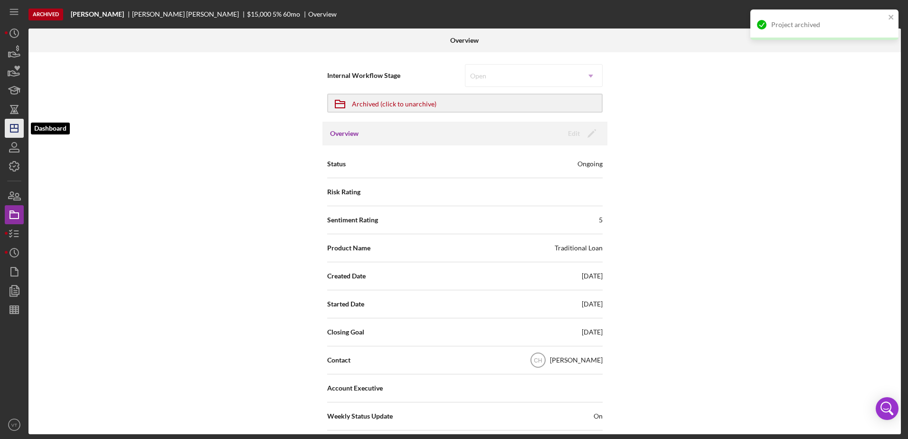
click at [21, 129] on icon "Icon/Dashboard" at bounding box center [14, 128] width 24 height 24
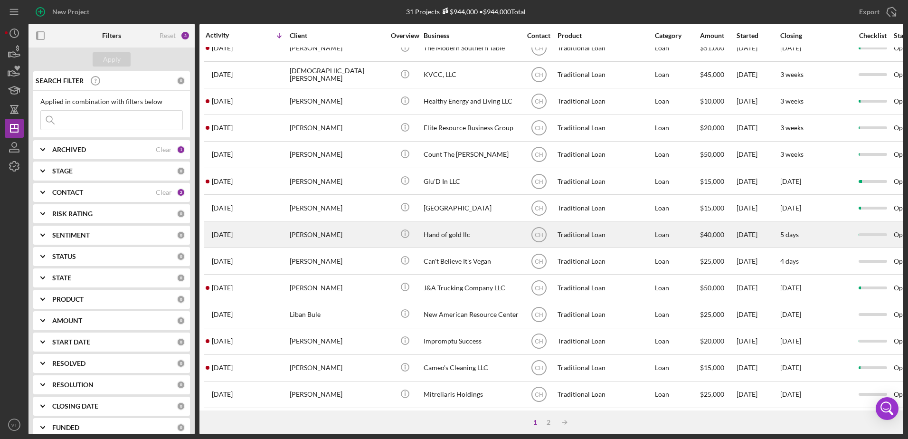
scroll to position [315, 0]
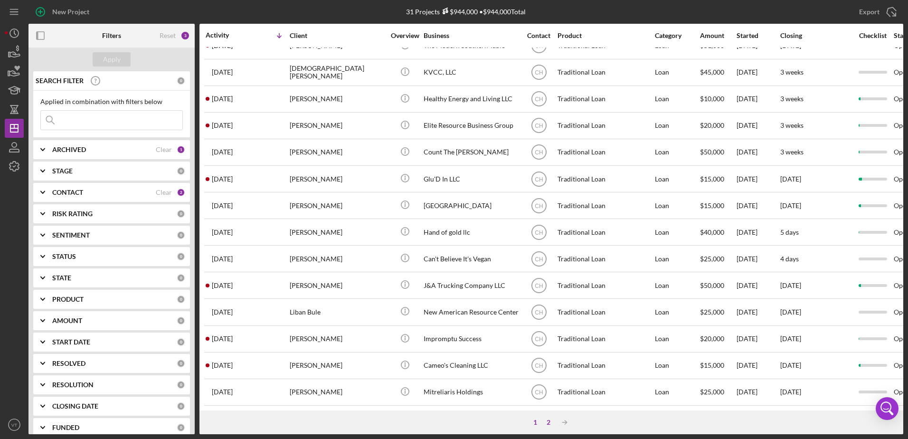
click at [548, 421] on div "2" at bounding box center [548, 422] width 13 height 8
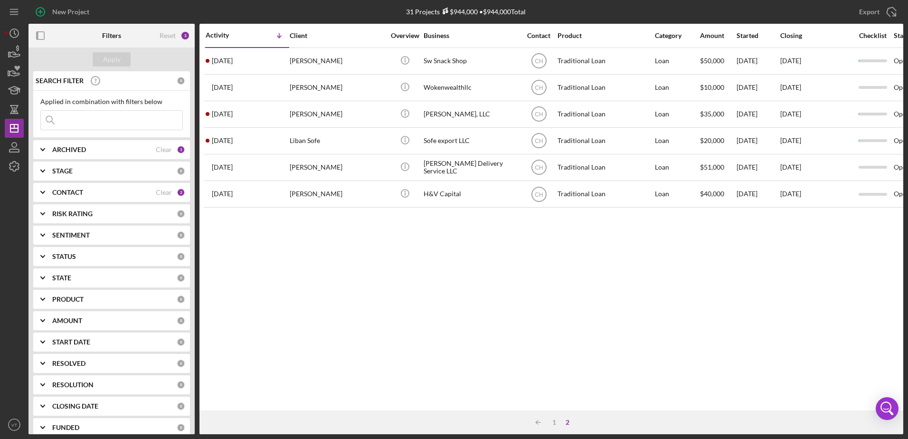
scroll to position [0, 0]
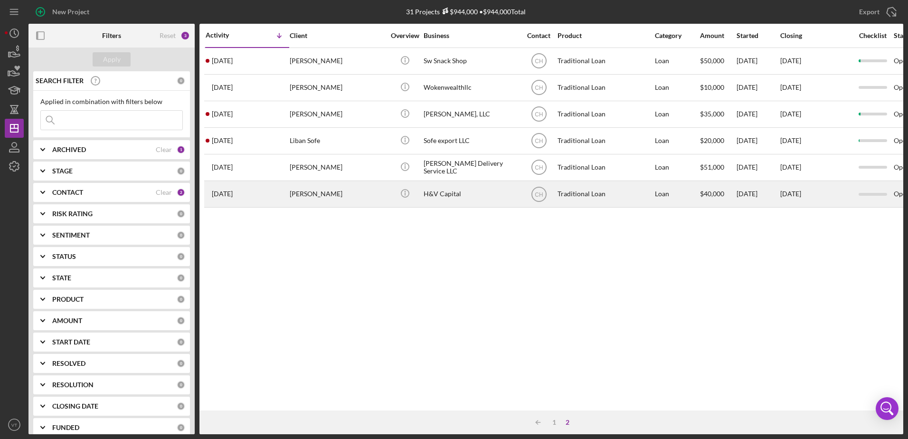
click at [307, 196] on div "[PERSON_NAME]" at bounding box center [337, 193] width 95 height 25
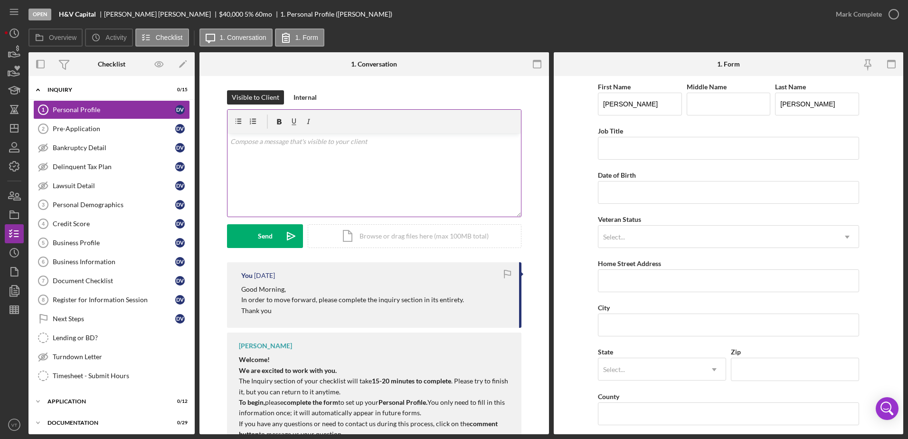
click at [285, 164] on div "v Color teal Color pink Remove color Add row above Add row below Add column bef…" at bounding box center [374, 174] width 294 height 83
click at [273, 243] on button "Send Icon/icon-invite-send" at bounding box center [265, 236] width 76 height 24
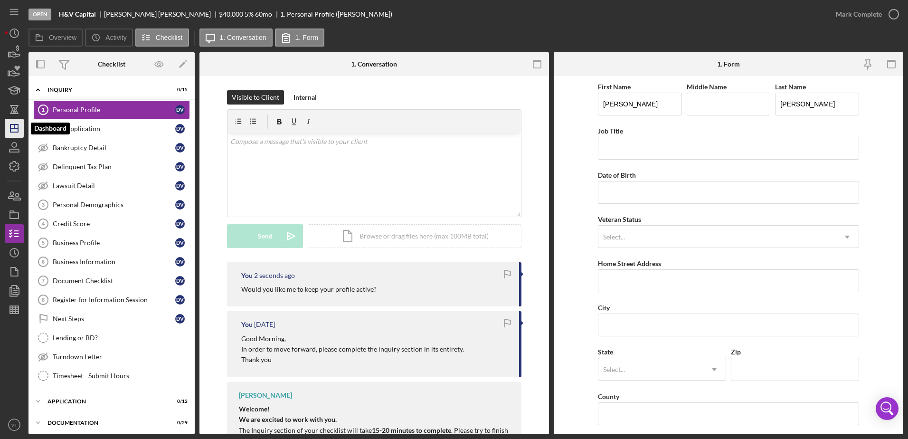
click at [18, 127] on polygon "button" at bounding box center [14, 128] width 8 height 8
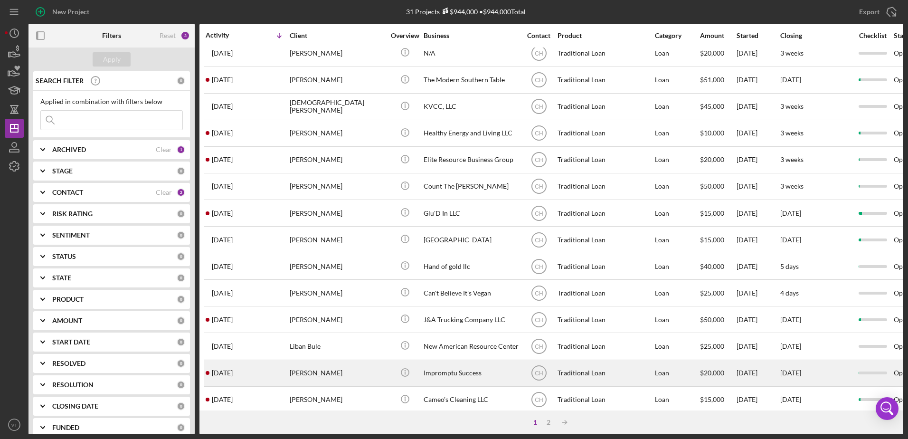
scroll to position [315, 0]
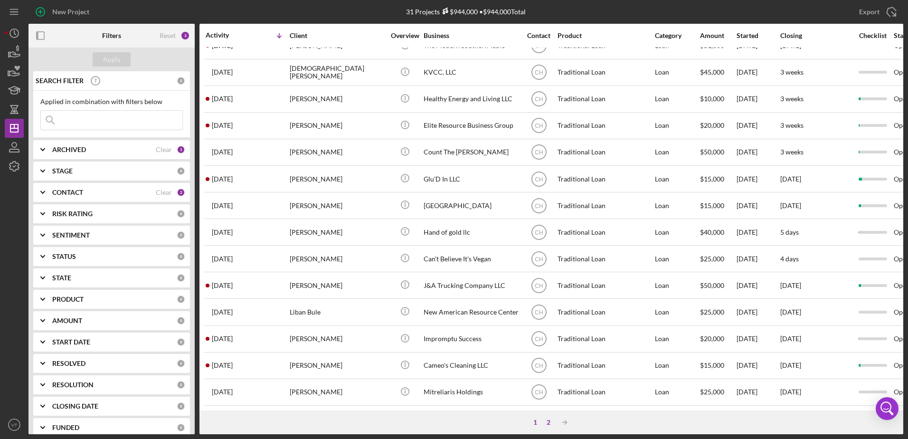
click at [547, 420] on div "2" at bounding box center [548, 422] width 13 height 8
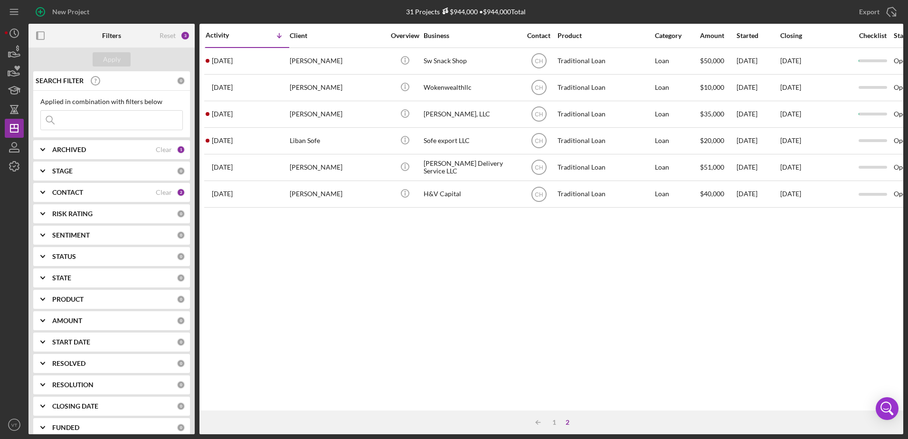
scroll to position [0, 0]
click at [551, 420] on div "1" at bounding box center [554, 422] width 13 height 8
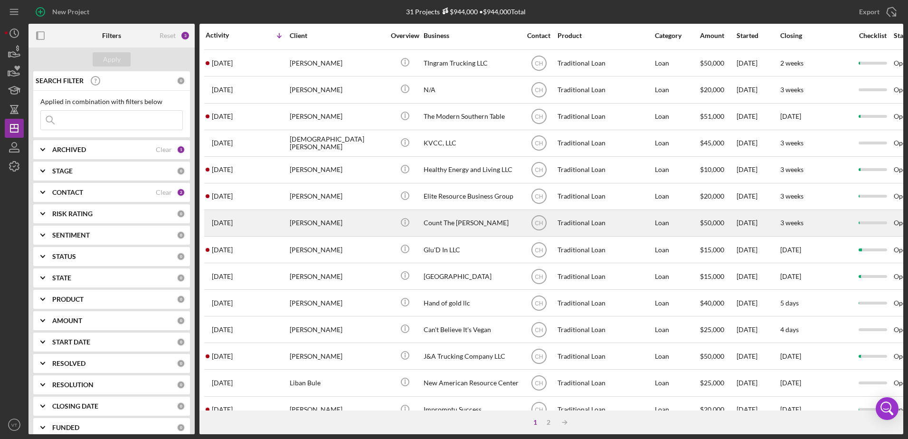
scroll to position [315, 0]
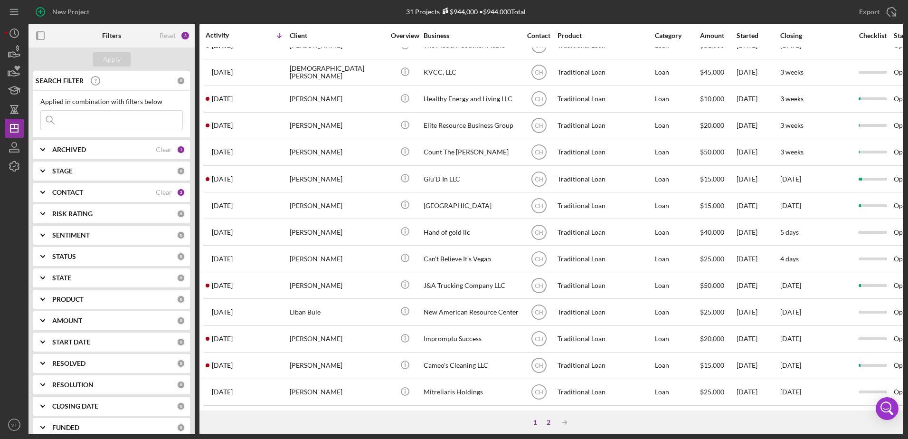
click at [550, 420] on div "2" at bounding box center [548, 422] width 13 height 8
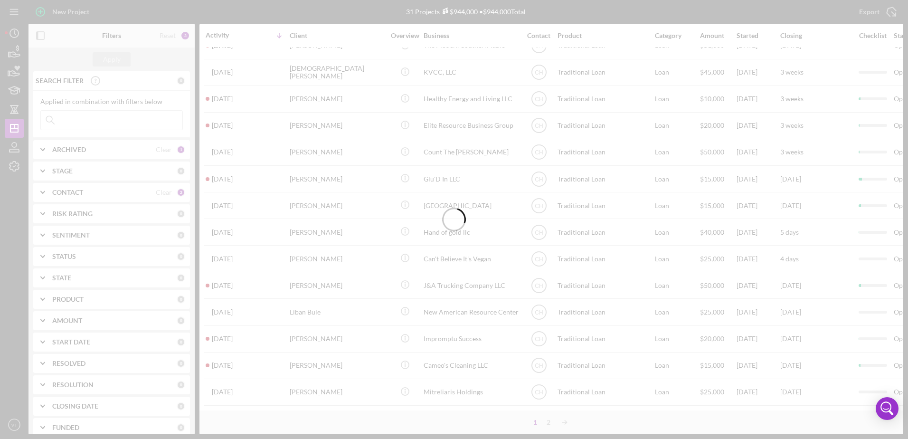
scroll to position [0, 0]
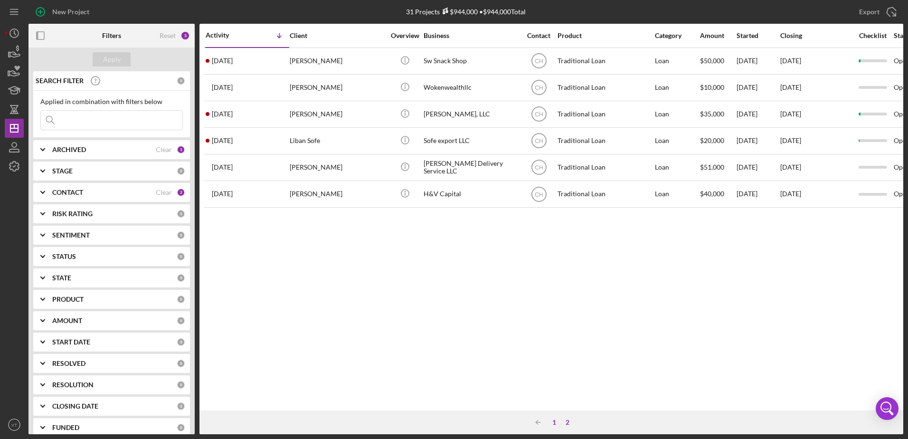
click at [555, 422] on div "1" at bounding box center [554, 422] width 13 height 8
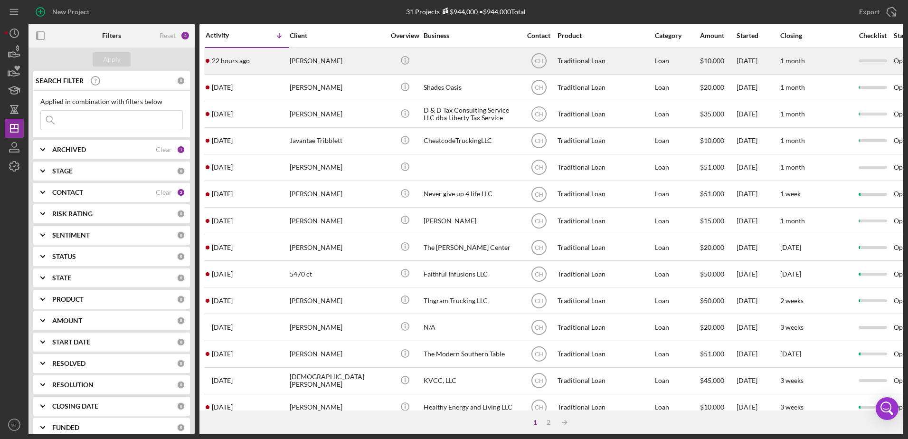
click at [220, 59] on time "22 hours ago" at bounding box center [231, 61] width 38 height 8
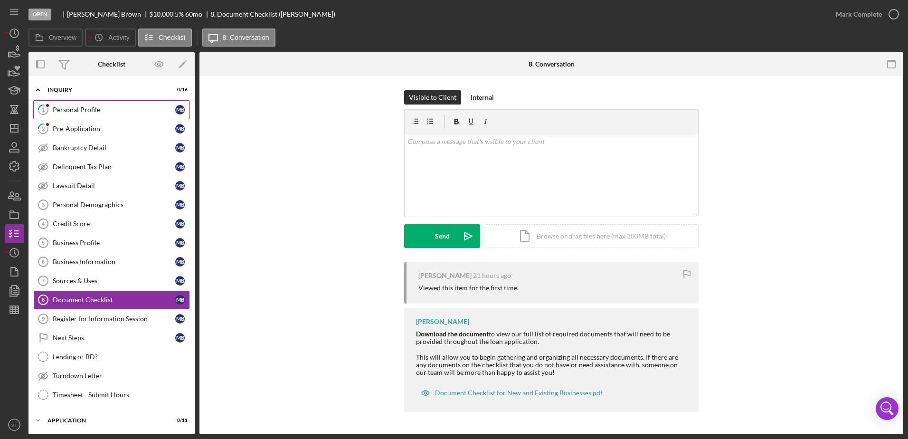
click at [90, 111] on div "Personal Profile" at bounding box center [114, 110] width 123 height 8
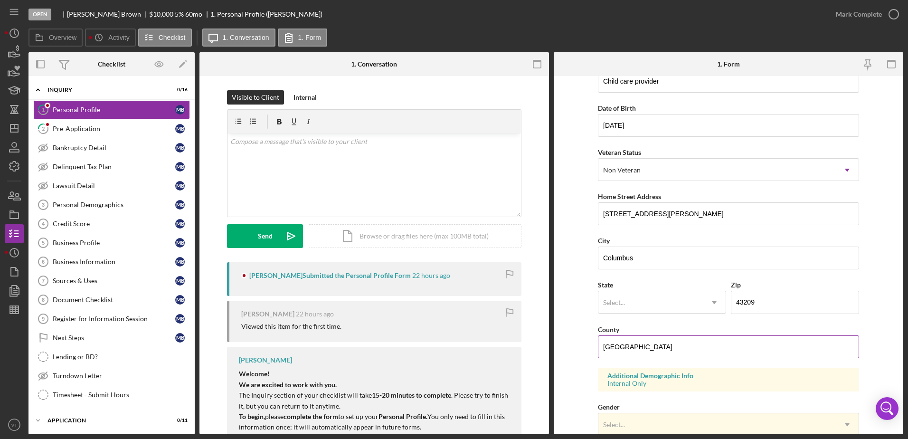
scroll to position [47, 0]
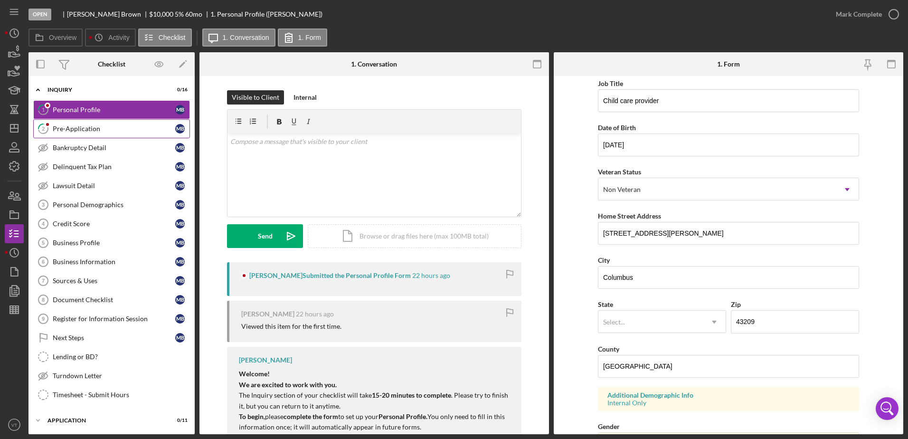
click at [118, 127] on div "Pre-Application" at bounding box center [114, 129] width 123 height 8
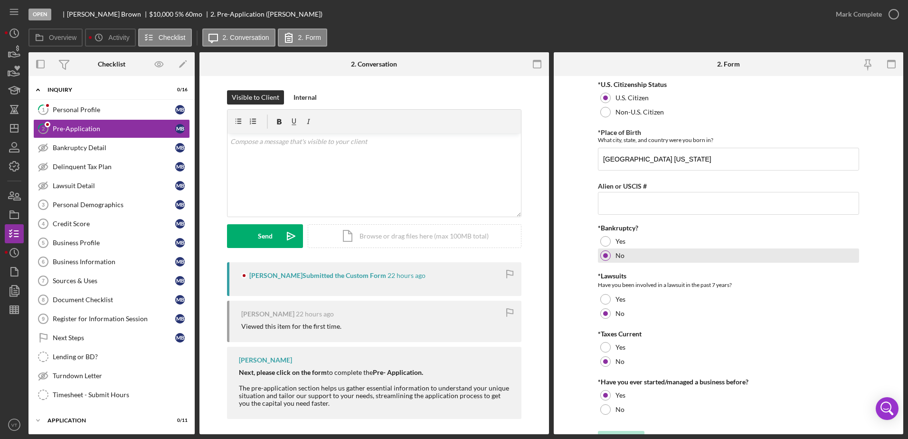
scroll to position [17, 0]
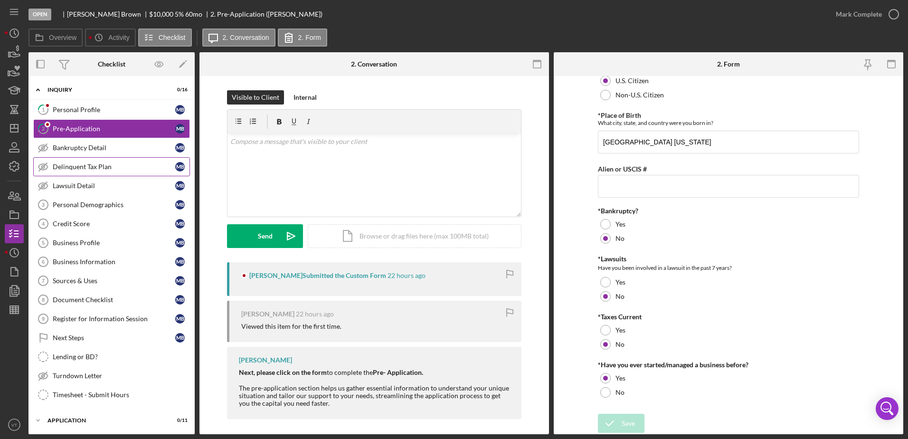
click at [101, 163] on div "Delinquent Tax Plan" at bounding box center [114, 167] width 123 height 8
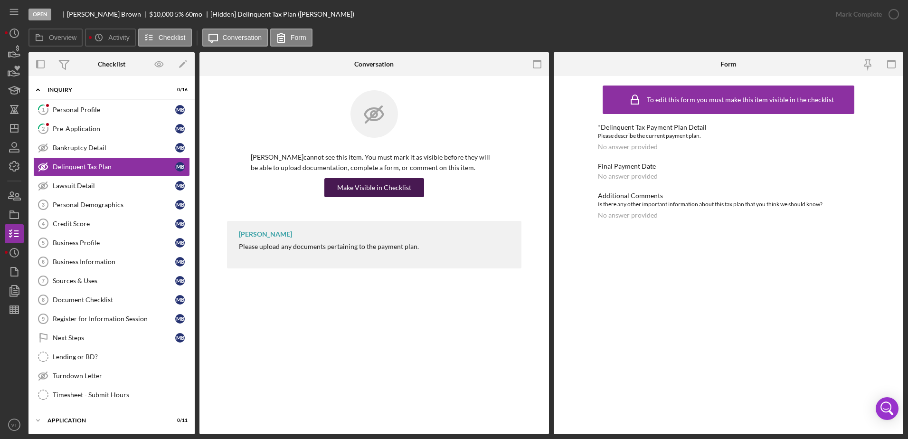
click at [398, 184] on div "Make Visible in Checklist" at bounding box center [374, 187] width 74 height 19
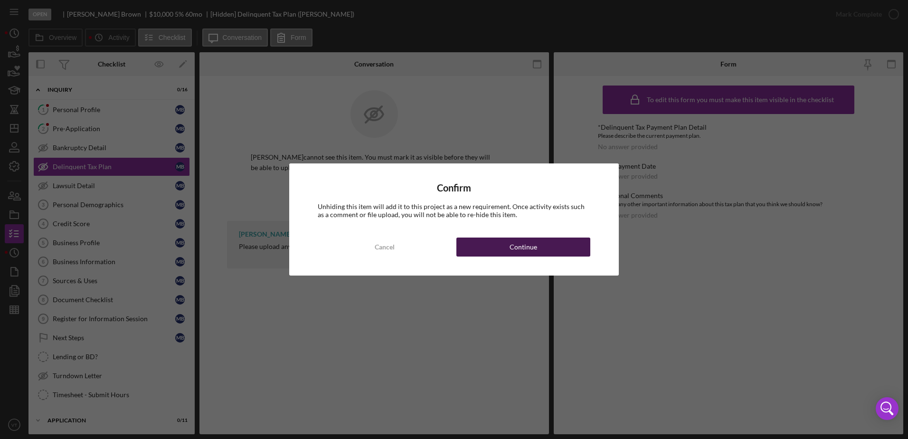
click at [507, 250] on button "Continue" at bounding box center [523, 246] width 134 height 19
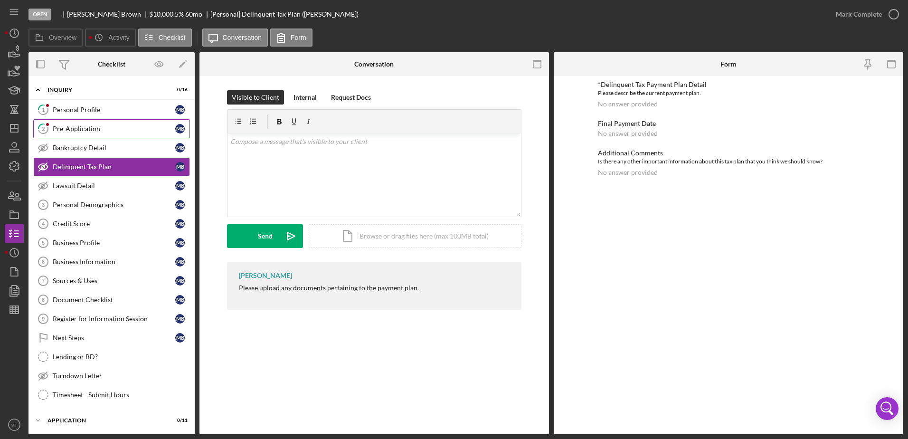
click at [94, 132] on div "Pre-Application" at bounding box center [114, 129] width 123 height 8
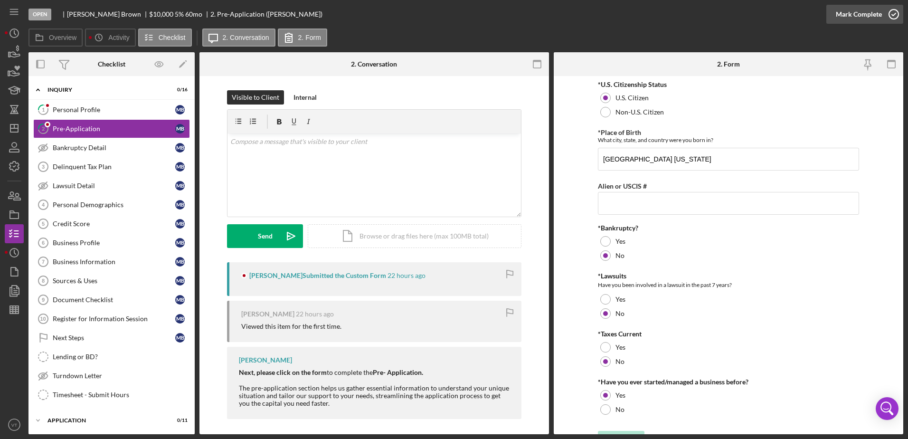
click at [896, 11] on icon "button" at bounding box center [894, 14] width 24 height 24
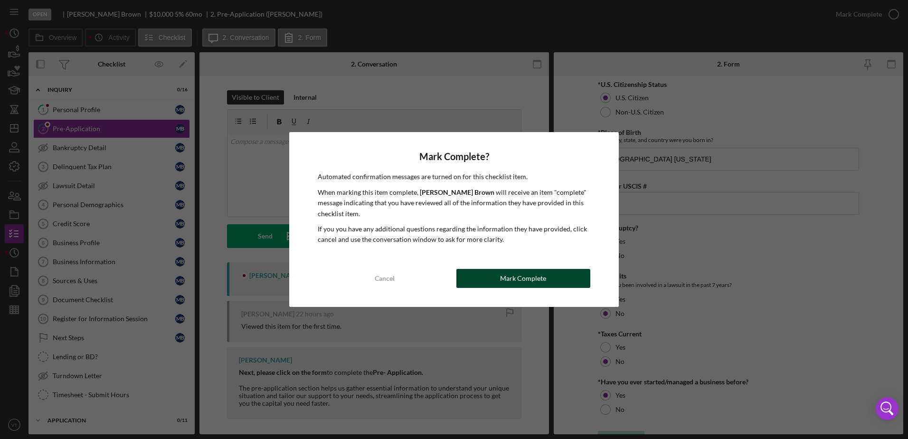
click at [527, 283] on div "Mark Complete" at bounding box center [523, 278] width 46 height 19
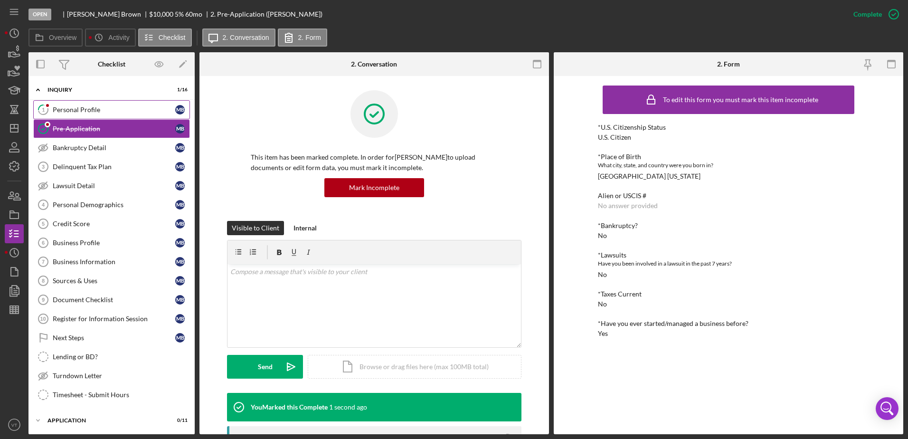
click at [90, 111] on div "Personal Profile" at bounding box center [114, 110] width 123 height 8
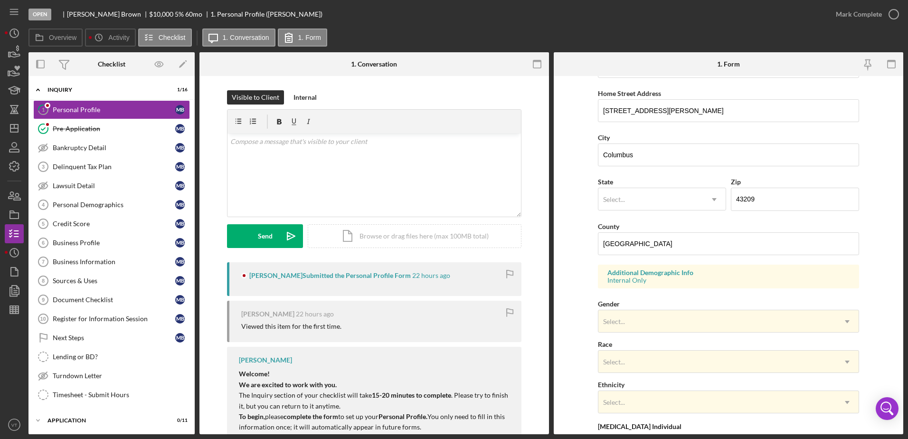
scroll to position [237, 0]
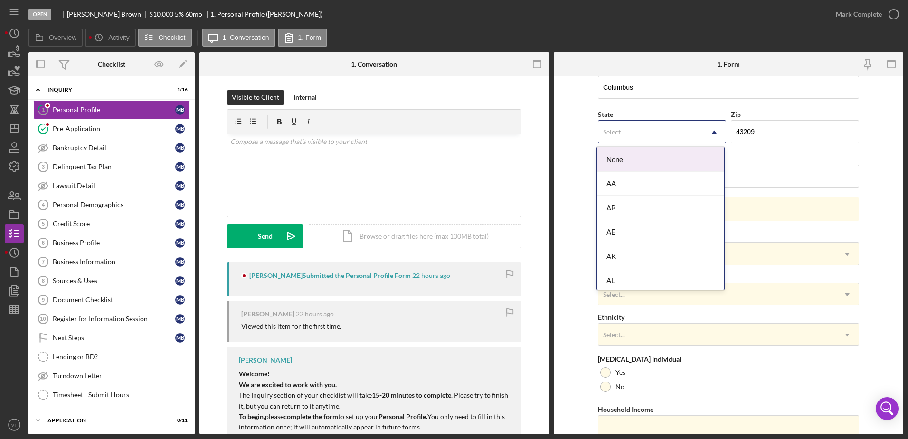
click at [616, 135] on div "Select..." at bounding box center [614, 132] width 22 height 8
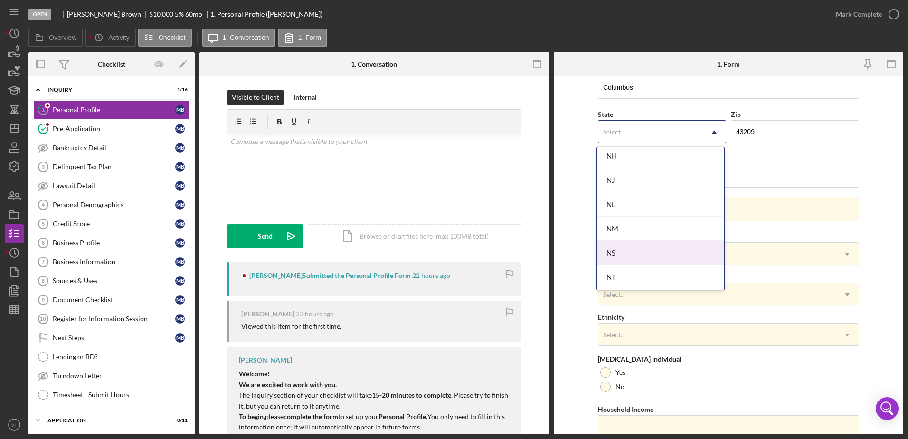
scroll to position [1187, 0]
click at [628, 229] on div "OH" at bounding box center [660, 231] width 127 height 24
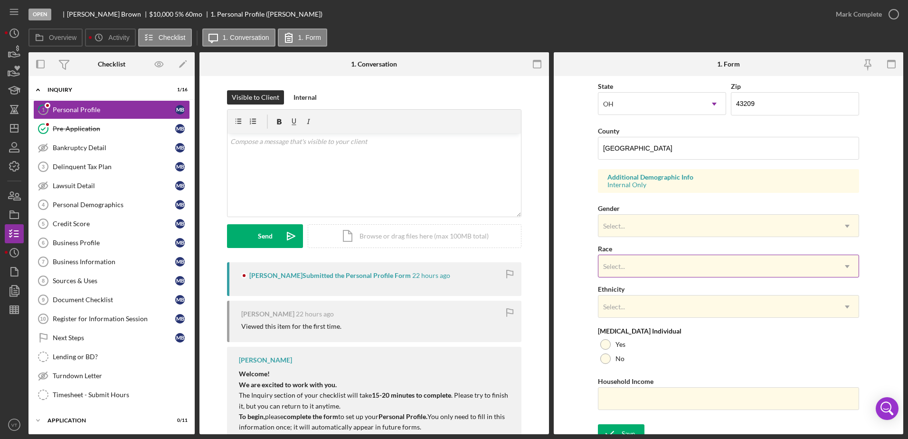
scroll to position [276, 0]
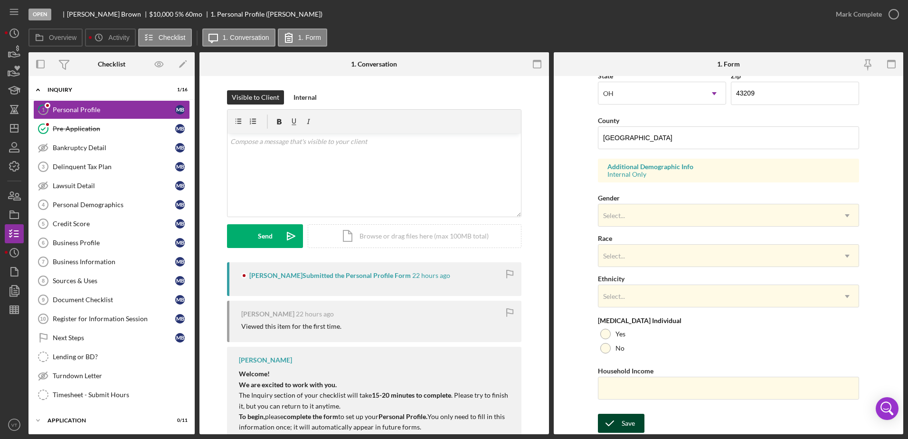
click at [616, 418] on icon "submit" at bounding box center [610, 423] width 24 height 24
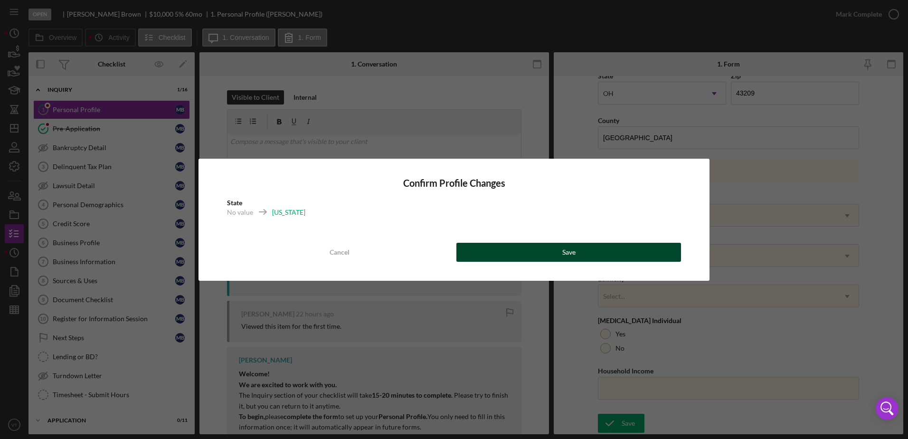
click at [516, 250] on button "Save" at bounding box center [568, 252] width 225 height 19
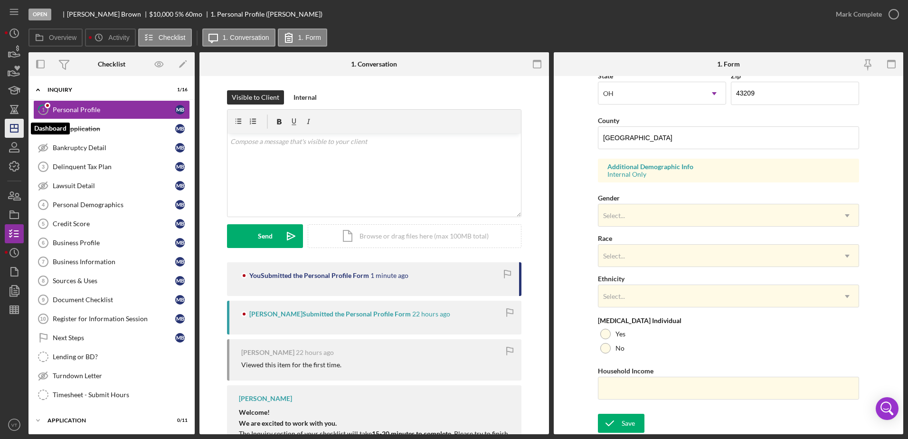
click at [18, 126] on polygon "button" at bounding box center [14, 128] width 8 height 8
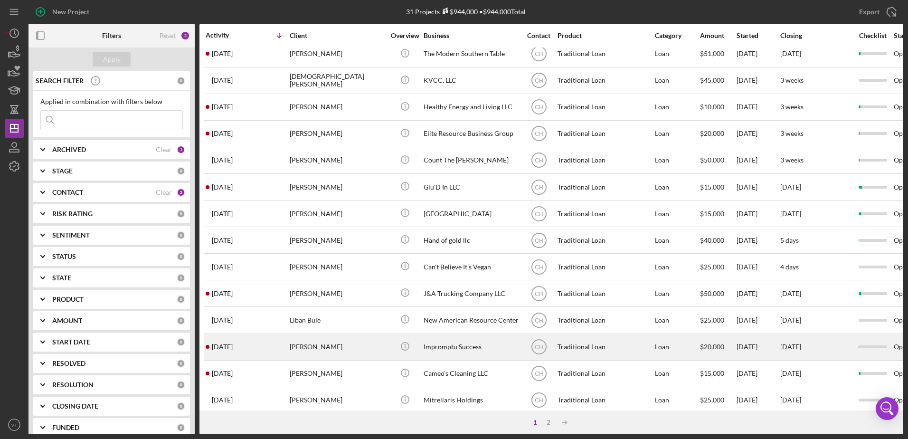
scroll to position [315, 0]
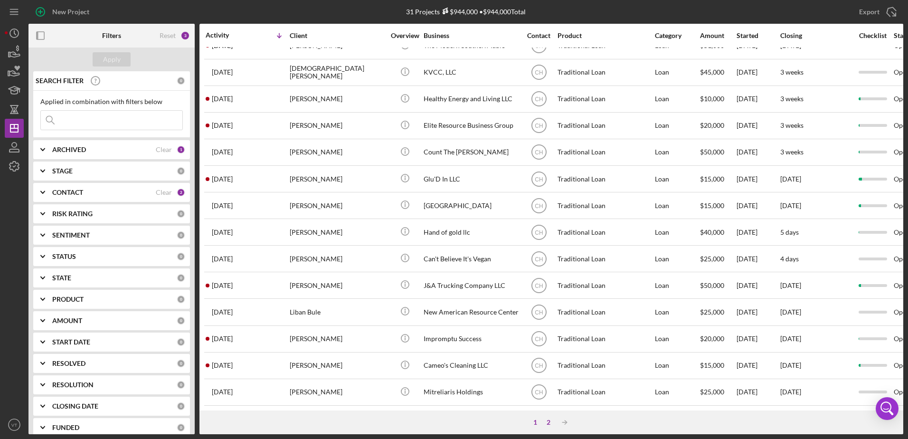
click at [547, 421] on div "2" at bounding box center [548, 422] width 13 height 8
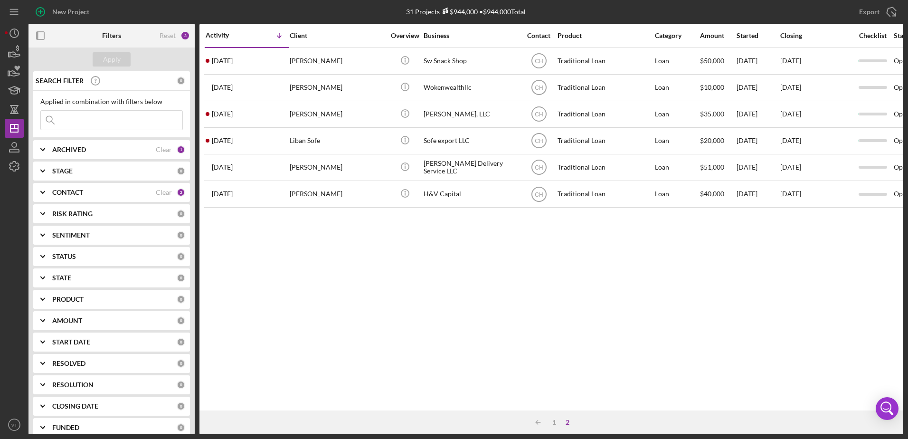
scroll to position [0, 0]
